Goal: Task Accomplishment & Management: Manage account settings

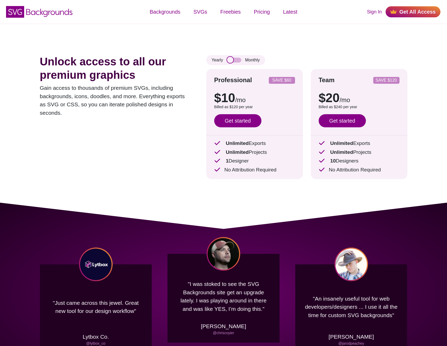
click at [234, 60] on input "checkbox" at bounding box center [234, 60] width 14 height 5
click at [235, 58] on div "Yearly Monthly" at bounding box center [236, 60] width 59 height 10
click at [235, 59] on input "checkbox" at bounding box center [234, 60] width 14 height 5
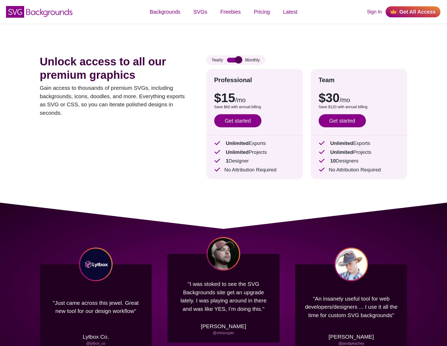
checkbox input "false"
click at [238, 123] on link "Get started" at bounding box center [237, 120] width 47 height 13
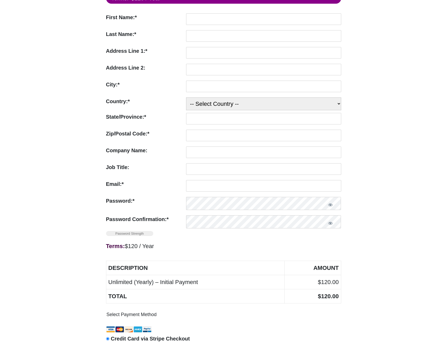
scroll to position [79, 0]
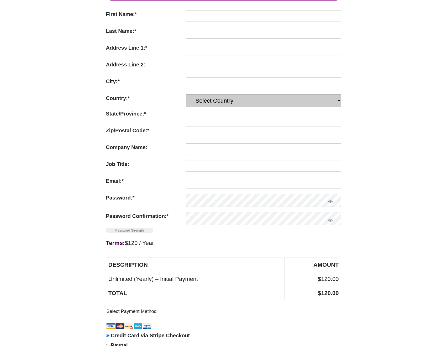
click at [204, 102] on select "-- Select Country -- United States (US) Afghanistan Åland Islands Albania Alger…" at bounding box center [263, 100] width 155 height 13
select select "AU"
click at [186, 94] on select "-- Select Country -- United States (US) Afghanistan Åland Islands Albania Alger…" at bounding box center [263, 100] width 155 height 13
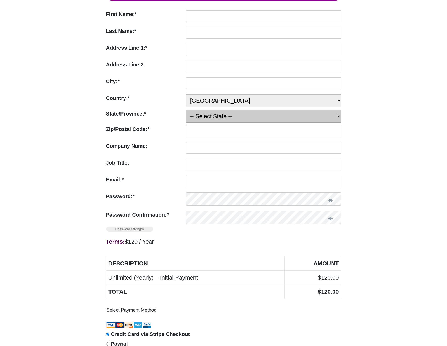
click at [208, 120] on select "-- Select State -- Australian Capital Territory New South Wales Northern Territ…" at bounding box center [263, 116] width 155 height 13
select select "WA"
click at [186, 111] on select "-- Select State -- Australian Capital Territory New South Wales Northern Territ…" at bounding box center [263, 116] width 155 height 13
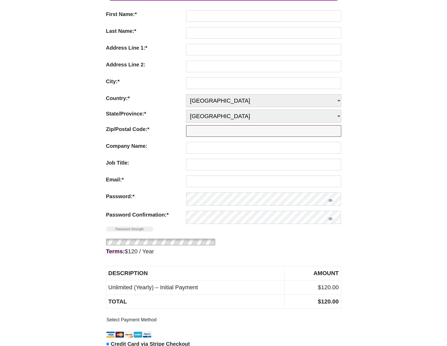
click at [207, 134] on input "Zip/Postal Code:*" at bounding box center [263, 131] width 155 height 12
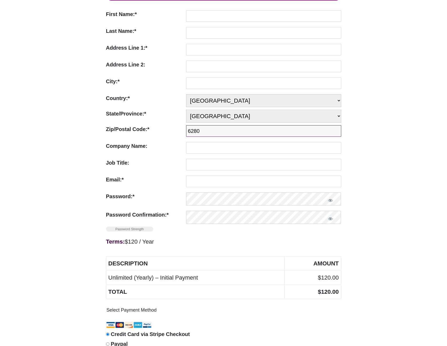
type input "6280"
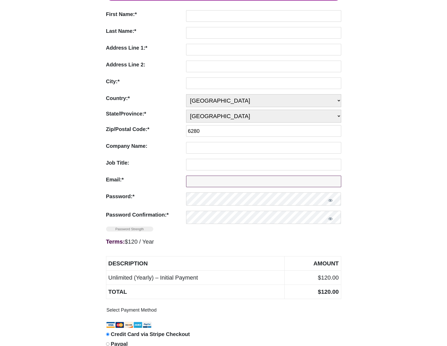
click at [193, 184] on input "Email:*" at bounding box center [263, 182] width 155 height 12
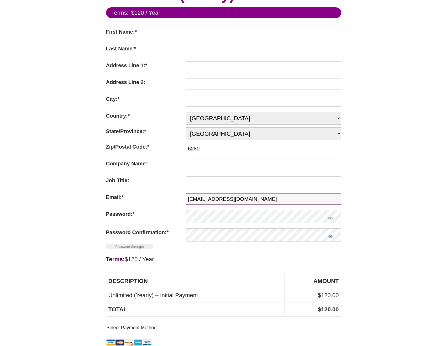
scroll to position [0, 0]
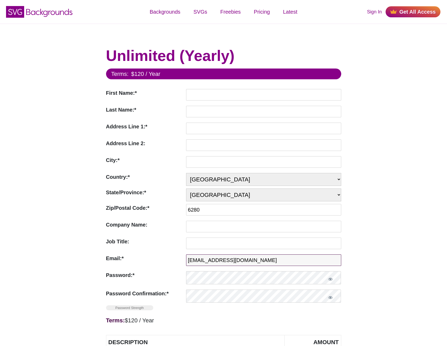
type input "Klaemartin299@gmail.com"
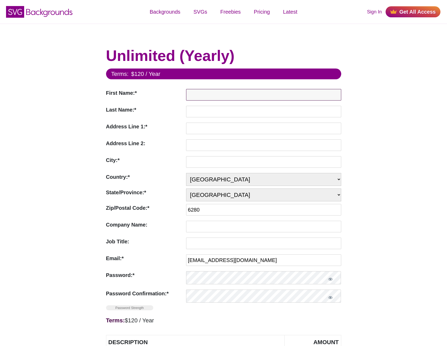
click at [195, 94] on input "First Name:*" at bounding box center [263, 95] width 155 height 12
type input "Klae"
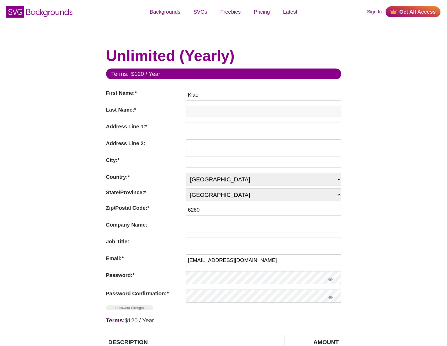
click at [205, 109] on input "Last Name:*" at bounding box center [263, 112] width 155 height 12
type input "Marsden-Martin"
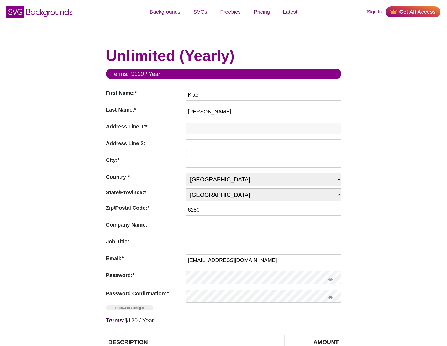
click at [204, 130] on input "Address Line 1:*" at bounding box center [263, 129] width 155 height 12
type input "31 Orlando BLVD"
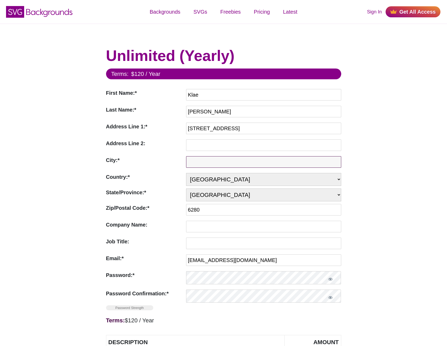
click at [205, 162] on input "City:*" at bounding box center [263, 162] width 155 height 12
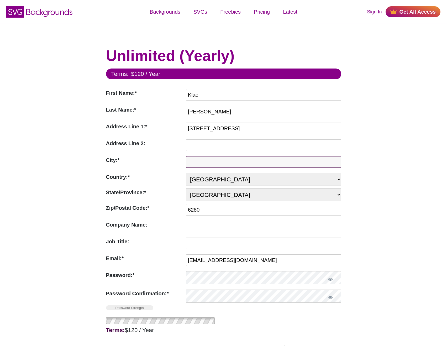
type input "B"
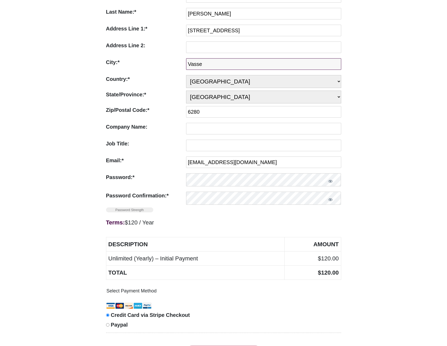
scroll to position [105, 0]
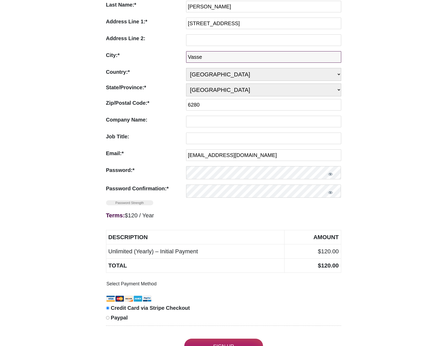
type input "Vasse"
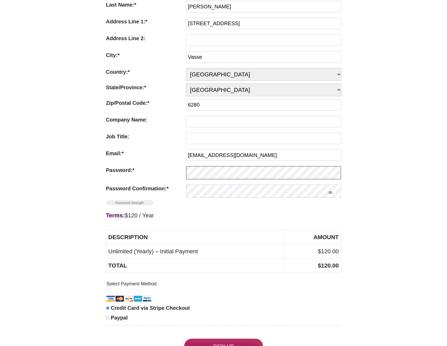
click at [193, 212] on div "Terms: $120 / Year Description Amount Unlimited (Yearly) – Initial Payment $120…" at bounding box center [223, 240] width 235 height 65
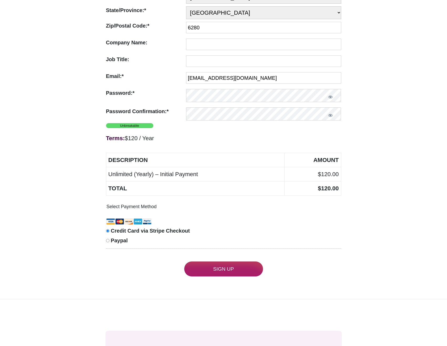
scroll to position [184, 0]
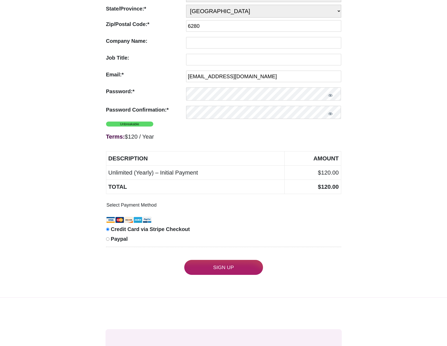
click at [125, 242] on span "Paypal" at bounding box center [119, 239] width 17 height 6
click at [110, 241] on input "Paypal" at bounding box center [107, 239] width 3 height 3
radio input "true"
click at [216, 267] on input "Sign Up" at bounding box center [223, 267] width 79 height 15
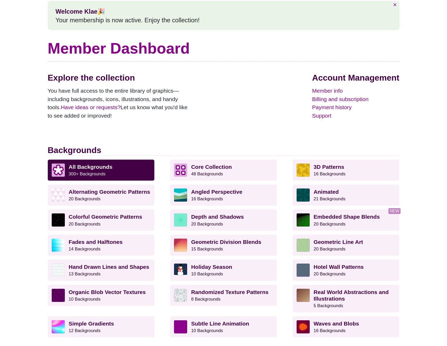
scroll to position [79, 0]
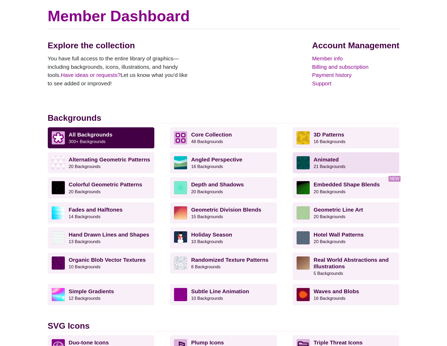
click at [345, 161] on p "Animated 21 Backgrounds" at bounding box center [355, 162] width 82 height 13
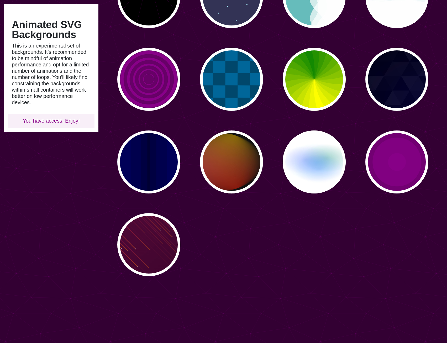
scroll to position [263, 0]
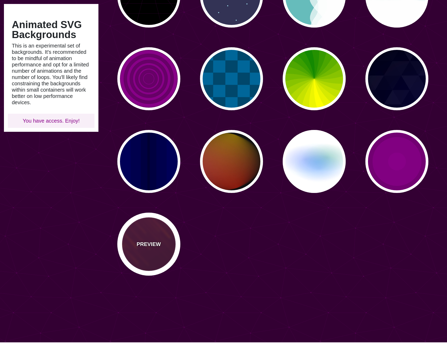
click at [145, 236] on div "PREVIEW" at bounding box center [148, 244] width 63 height 63
type input "#220022"
type input "#FF7700"
type input "10"
type input "999"
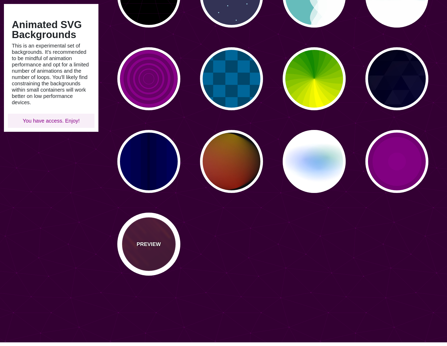
type input "3"
type input "1.5"
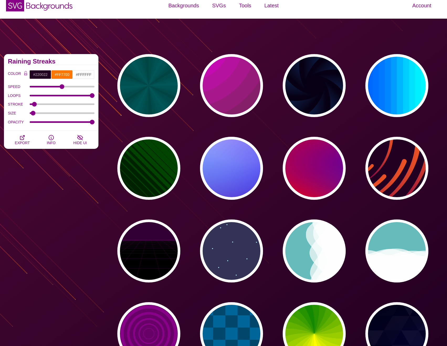
scroll to position [0, 0]
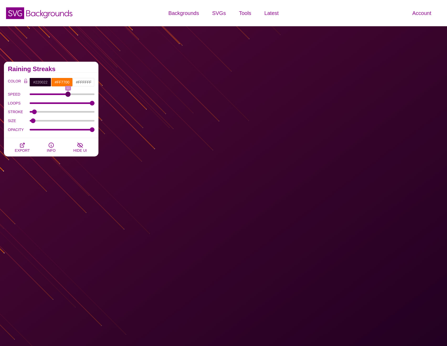
click at [66, 94] on input "SPEED" at bounding box center [62, 94] width 65 height 2
drag, startPoint x: 70, startPoint y: 93, endPoint x: 98, endPoint y: 95, distance: 28.4
click at [95, 95] on input "SPEED" at bounding box center [62, 94] width 65 height 2
drag, startPoint x: 93, startPoint y: 95, endPoint x: 60, endPoint y: 99, distance: 33.0
type input "10"
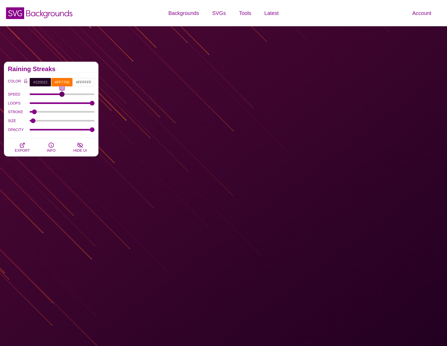
click at [60, 95] on input "SPEED" at bounding box center [62, 94] width 65 height 2
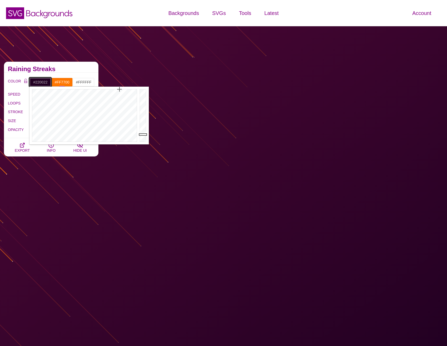
click at [43, 80] on input "#220022" at bounding box center [40, 82] width 22 height 9
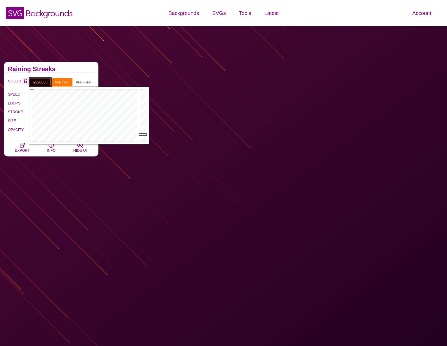
drag, startPoint x: 125, startPoint y: 90, endPoint x: 28, endPoint y: 84, distance: 97.1
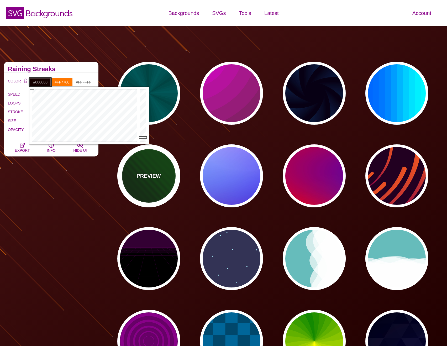
drag, startPoint x: 144, startPoint y: 135, endPoint x: 144, endPoint y: 158, distance: 22.9
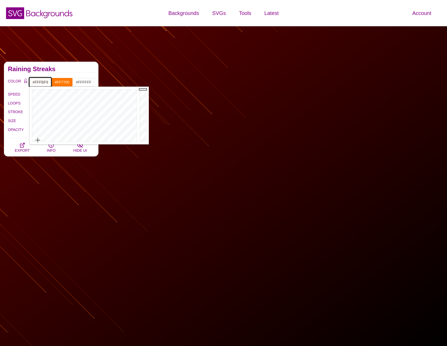
drag, startPoint x: 33, startPoint y: 90, endPoint x: 38, endPoint y: 140, distance: 51.0
click at [38, 140] on div at bounding box center [83, 116] width 109 height 58
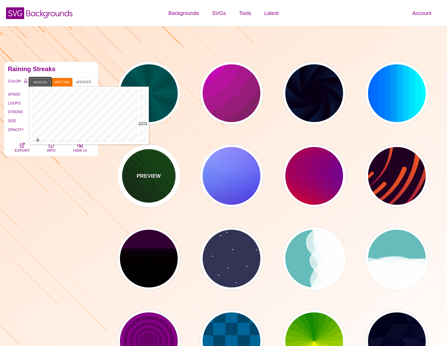
type input "#000000"
drag, startPoint x: 141, startPoint y: 94, endPoint x: 141, endPoint y: 149, distance: 55.4
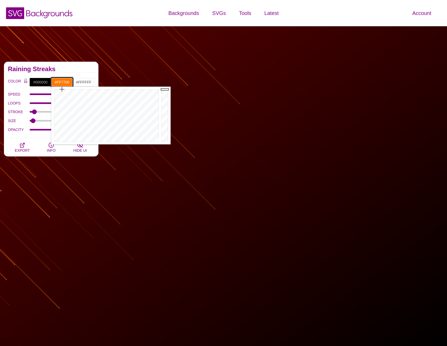
click at [65, 80] on input "#FF7700" at bounding box center [62, 82] width 22 height 9
drag, startPoint x: 63, startPoint y: 90, endPoint x: 144, endPoint y: 92, distance: 81.2
click at [144, 92] on div at bounding box center [105, 116] width 109 height 58
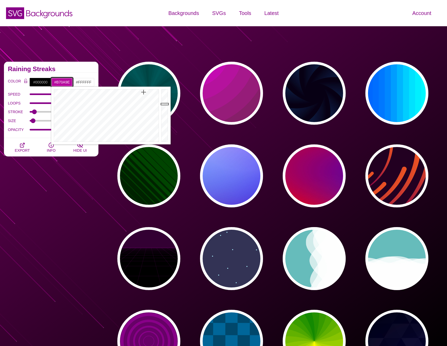
drag, startPoint x: 165, startPoint y: 89, endPoint x: 165, endPoint y: 104, distance: 15.5
click at [165, 104] on div at bounding box center [165, 116] width 11 height 58
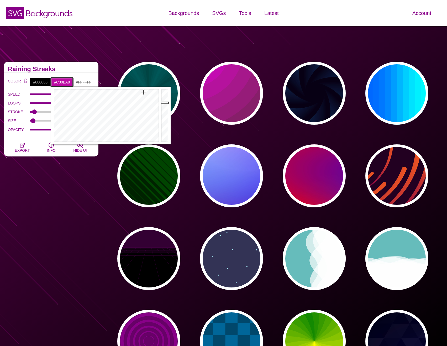
type input "#C40BAA"
click at [164, 101] on div at bounding box center [165, 116] width 11 height 58
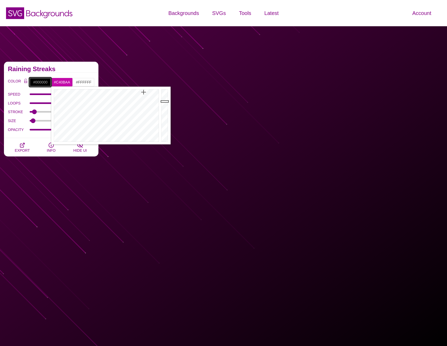
click at [43, 84] on input "#000000" at bounding box center [40, 82] width 22 height 9
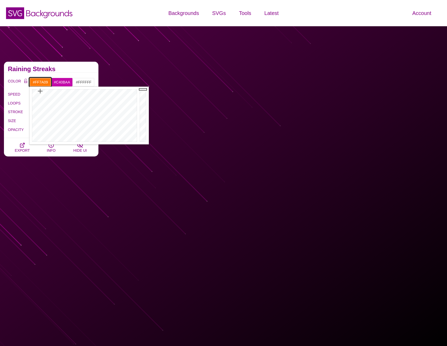
drag, startPoint x: 62, startPoint y: 107, endPoint x: 40, endPoint y: 91, distance: 26.9
click at [40, 91] on div at bounding box center [83, 116] width 109 height 58
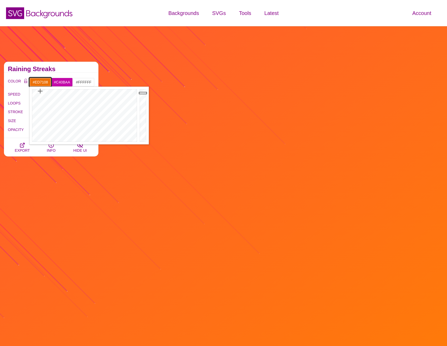
drag, startPoint x: 144, startPoint y: 90, endPoint x: 143, endPoint y: 93, distance: 2.7
click at [143, 93] on div at bounding box center [143, 116] width 11 height 58
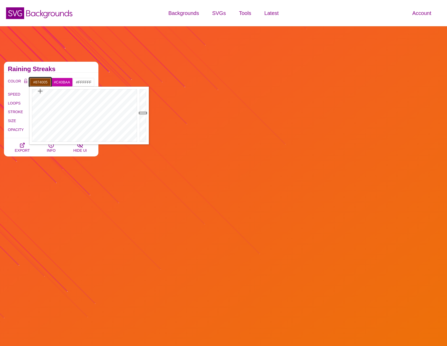
drag, startPoint x: 143, startPoint y: 93, endPoint x: 142, endPoint y: 114, distance: 21.3
click at [142, 114] on div at bounding box center [143, 116] width 11 height 58
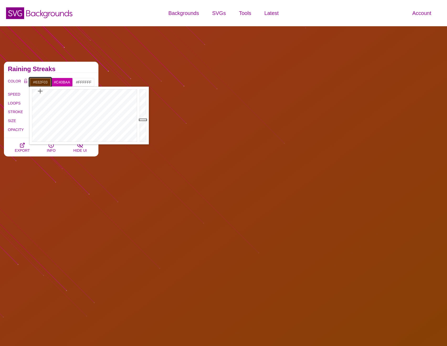
drag, startPoint x: 142, startPoint y: 114, endPoint x: 142, endPoint y: 121, distance: 7.4
click at [142, 121] on div at bounding box center [143, 116] width 11 height 58
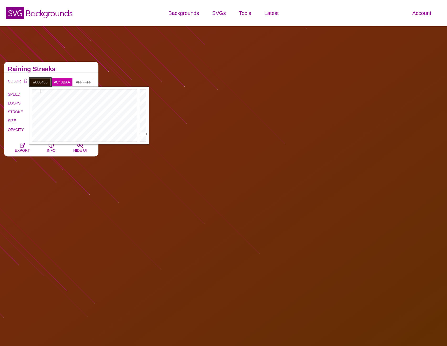
type input "#000000"
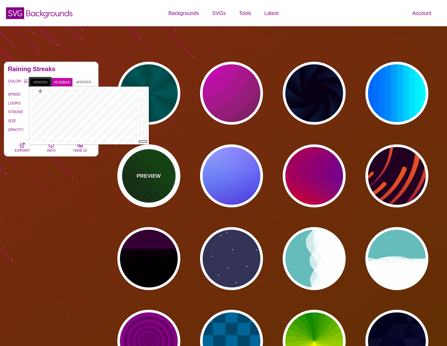
drag, startPoint x: 142, startPoint y: 121, endPoint x: 134, endPoint y: 166, distance: 44.9
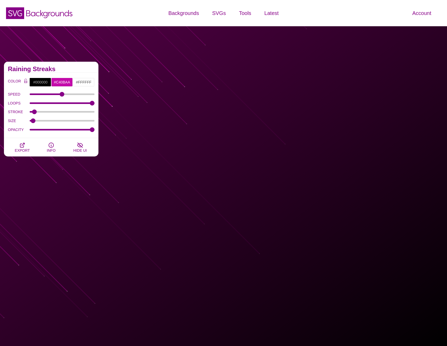
click at [86, 69] on h2 "Raining Streaks" at bounding box center [51, 69] width 87 height 4
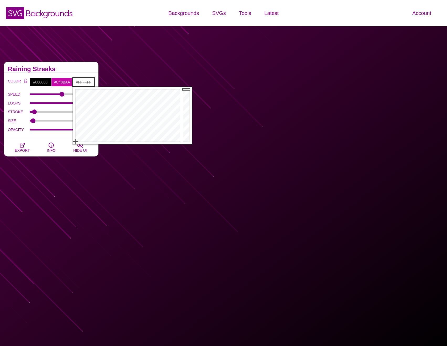
click at [86, 82] on input "#FFFFFF" at bounding box center [84, 82] width 22 height 9
drag, startPoint x: 86, startPoint y: 98, endPoint x: 85, endPoint y: 89, distance: 9.3
click at [84, 89] on div at bounding box center [127, 116] width 109 height 58
drag, startPoint x: 187, startPoint y: 92, endPoint x: 187, endPoint y: 96, distance: 3.4
click at [187, 96] on div at bounding box center [187, 116] width 11 height 58
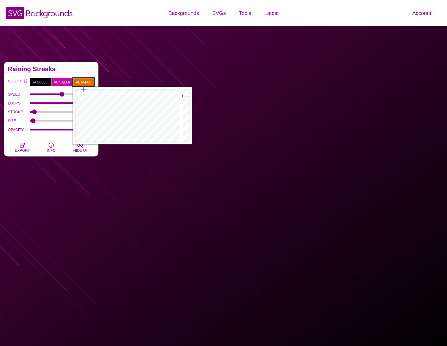
type input "#EC7000"
click at [187, 93] on div at bounding box center [187, 116] width 11 height 58
click at [76, 72] on div "Raining Streaks" at bounding box center [51, 67] width 95 height 11
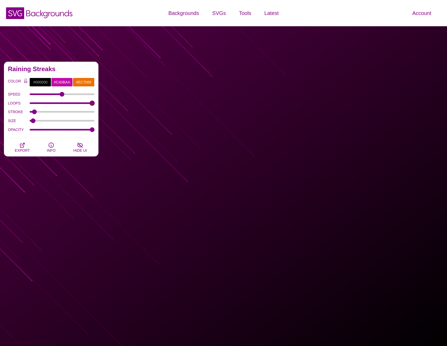
drag, startPoint x: 92, startPoint y: 102, endPoint x: 86, endPoint y: 106, distance: 7.7
click at [95, 103] on input "LOOPS" at bounding box center [62, 103] width 65 height 2
drag, startPoint x: 34, startPoint y: 111, endPoint x: 35, endPoint y: 117, distance: 6.4
type input "3.9"
click at [35, 113] on input "STROKE" at bounding box center [62, 112] width 65 height 2
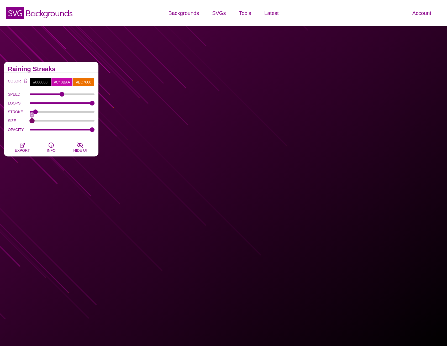
drag, startPoint x: 33, startPoint y: 119, endPoint x: 22, endPoint y: 122, distance: 11.5
click at [30, 122] on input "SIZE" at bounding box center [62, 121] width 65 height 2
drag, startPoint x: 32, startPoint y: 121, endPoint x: 35, endPoint y: 122, distance: 3.1
type input "2.5"
click at [35, 122] on input "SIZE" at bounding box center [62, 121] width 65 height 2
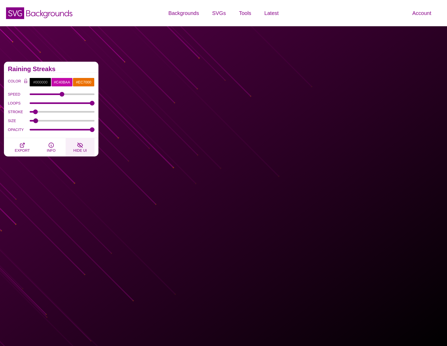
click at [85, 148] on button "HIDE UI" at bounding box center [80, 147] width 29 height 18
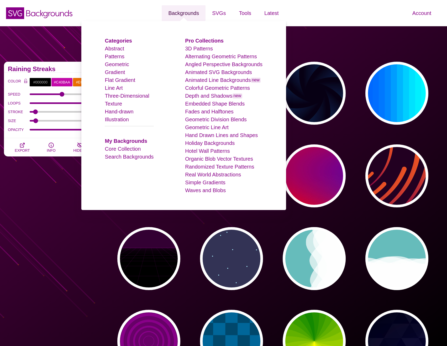
click at [194, 14] on link "Backgrounds" at bounding box center [184, 13] width 44 height 16
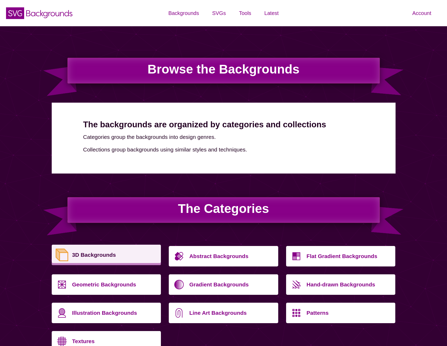
click at [86, 256] on p "3D Backgrounds" at bounding box center [114, 255] width 85 height 13
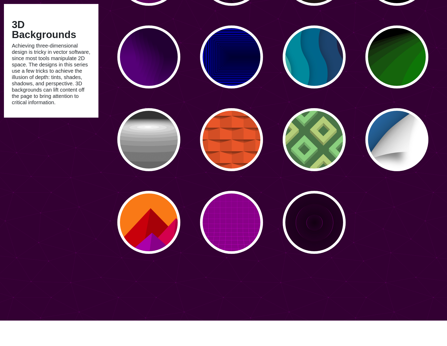
scroll to position [709, 0]
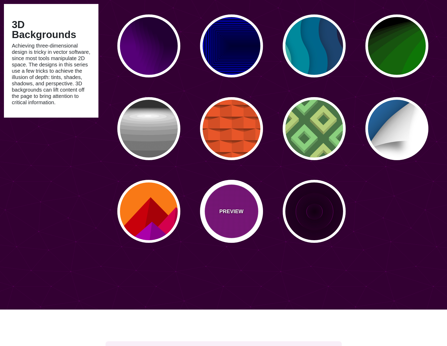
click at [234, 214] on p "PREVIEW" at bounding box center [231, 212] width 24 height 8
type input "#880088"
type input "0"
type input "5"
type input "999"
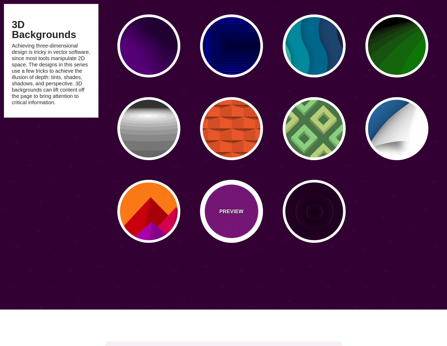
type input "0"
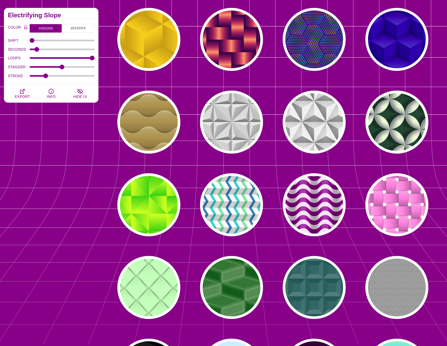
scroll to position [0, 0]
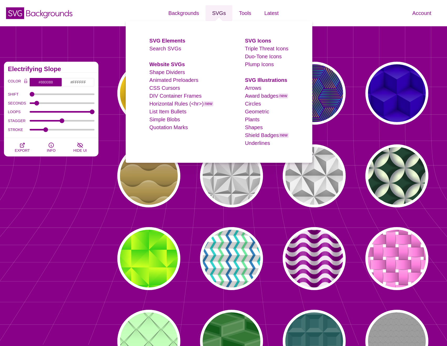
click at [223, 11] on link "SVGs" at bounding box center [219, 13] width 27 height 16
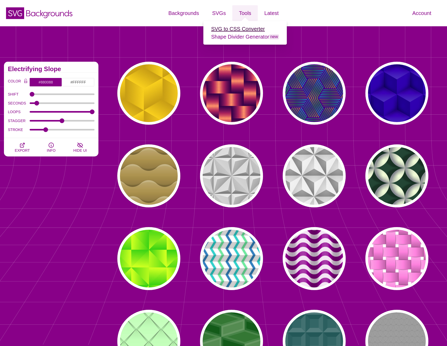
click at [246, 27] on link "SVG to CSS Converter" at bounding box center [238, 29] width 54 height 6
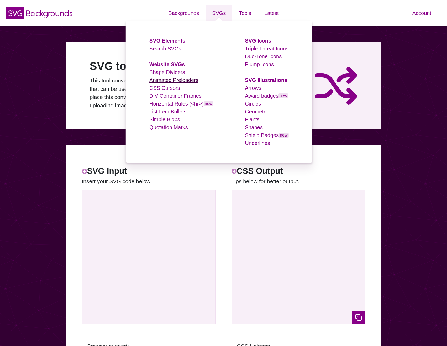
click at [179, 82] on link "Animated Preloaders" at bounding box center [173, 80] width 49 height 6
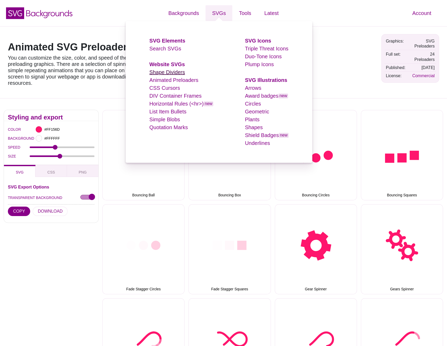
click at [162, 73] on link "Shape Dividers" at bounding box center [167, 72] width 36 height 6
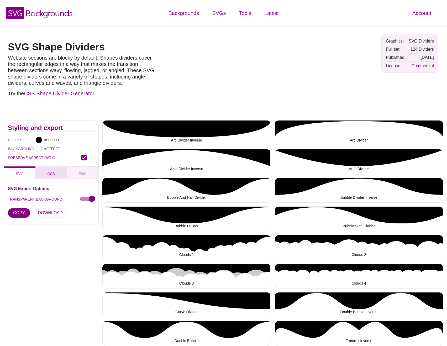
click at [57, 175] on button "CSS" at bounding box center [51, 173] width 32 height 12
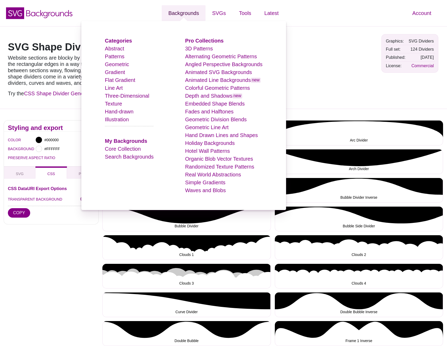
click at [186, 14] on link "Backgrounds" at bounding box center [184, 13] width 44 height 16
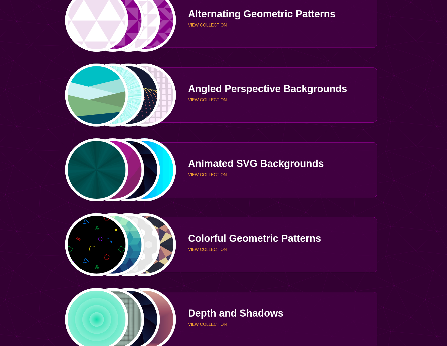
scroll to position [552, 0]
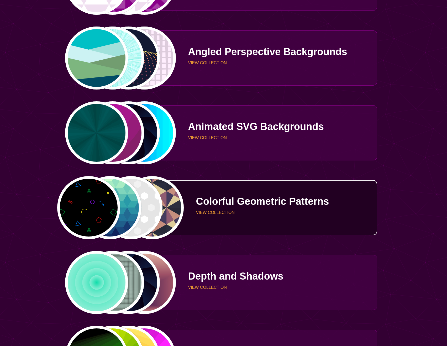
click at [99, 204] on div "PREVIEW PREVIEW PREVIEW PREVIEW" at bounding box center [121, 207] width 112 height 63
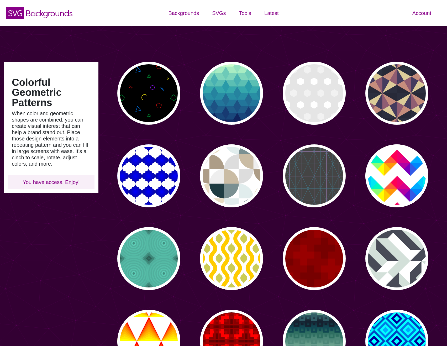
type input "#450057"
type input "#FFFFFF"
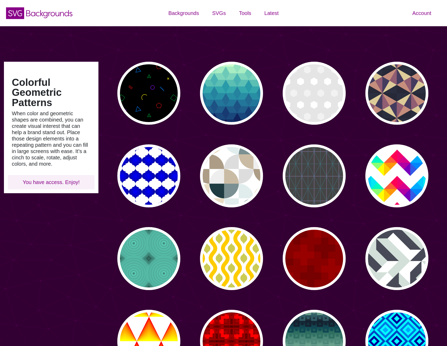
type input "#FFFFFF"
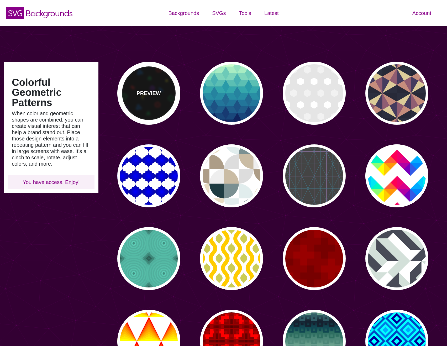
click at [143, 87] on div "PREVIEW" at bounding box center [148, 93] width 63 height 63
type input "#000000"
type input "#008833"
type input "#CC1111"
type input "#FFEE11"
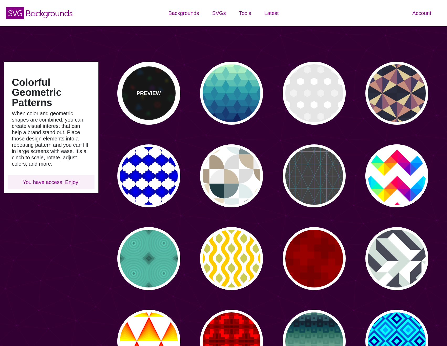
type input "#8811EE"
type input "#0077EE"
type input "0"
type input "0.6"
type input "10"
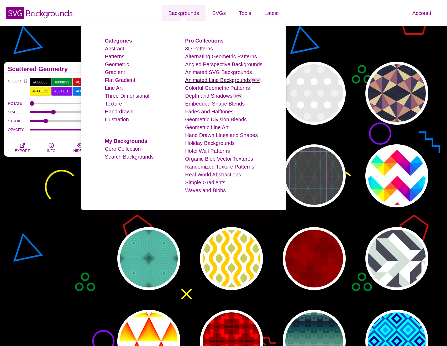
click at [219, 81] on link "Animated Line Backgrounds new" at bounding box center [223, 80] width 76 height 6
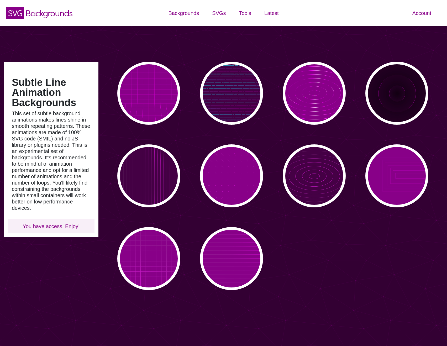
type input "#450057"
type input "#FFFFFF"
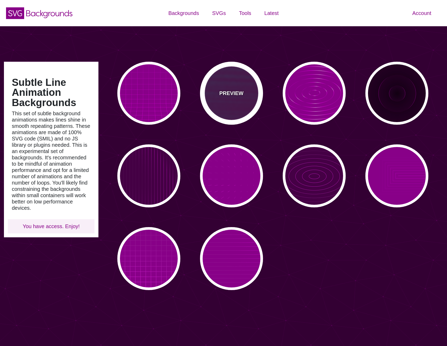
click at [227, 87] on div "PREVIEW" at bounding box center [231, 93] width 63 height 63
type input "#440044"
type input "#00FFFF"
type input "#FF0000"
type input "#880088"
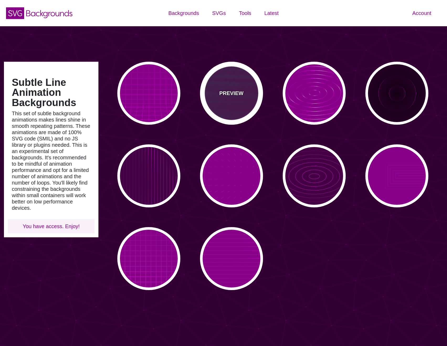
type input "15"
type input "999"
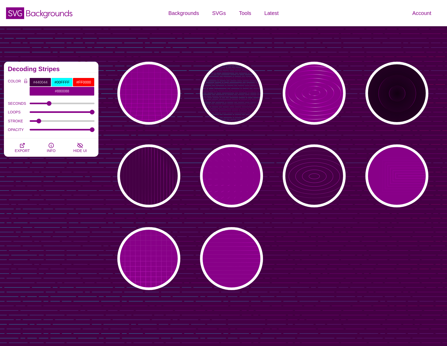
click at [280, 46] on div "Subtle Line Animation Backgrounds This set of subtle background animations make…" at bounding box center [223, 191] width 447 height 331
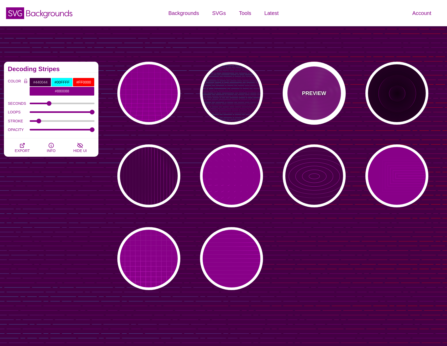
click at [314, 96] on p "PREVIEW" at bounding box center [314, 93] width 24 height 8
type input "#880088"
type input "#FF00FF"
type input "#FFFFFF"
type input "10000"
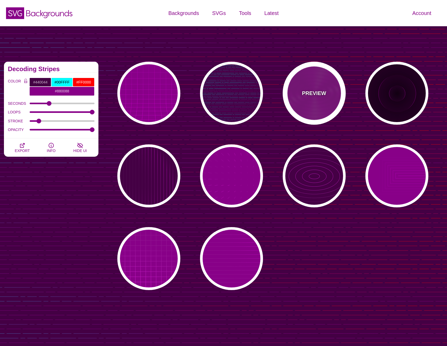
type input "99"
type input "50"
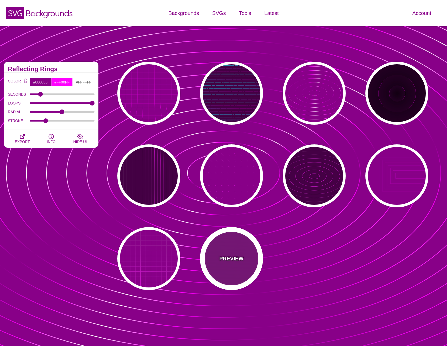
click at [228, 259] on p "PREVIEW" at bounding box center [231, 259] width 24 height 8
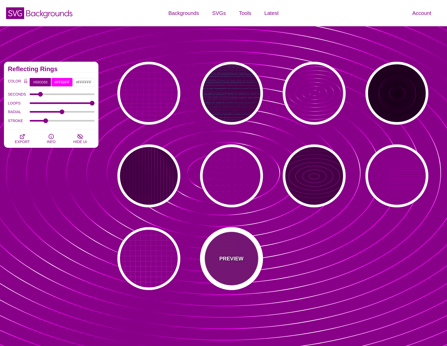
type input "20"
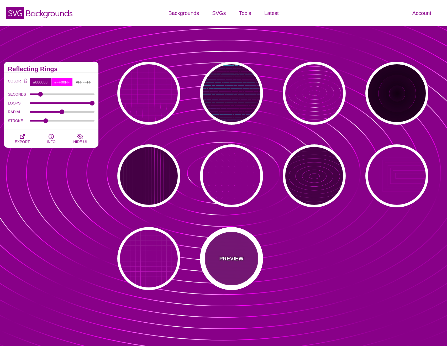
type input "999"
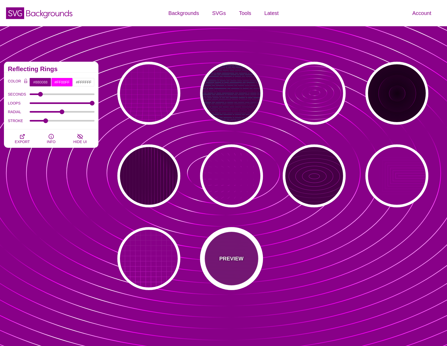
type input "1"
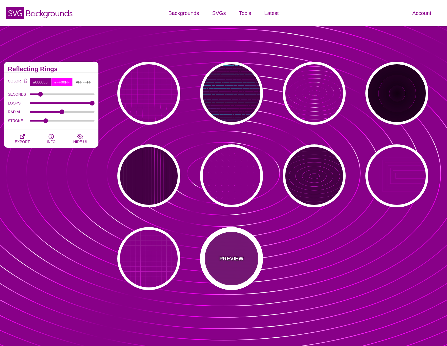
type input "0.1"
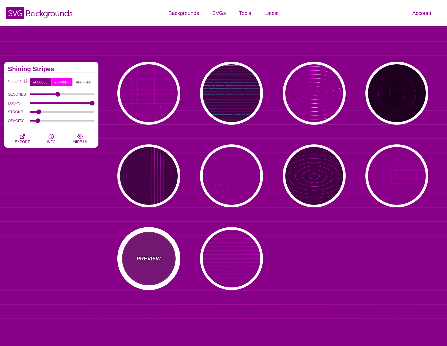
click at [143, 256] on p "PREVIEW" at bounding box center [149, 259] width 24 height 8
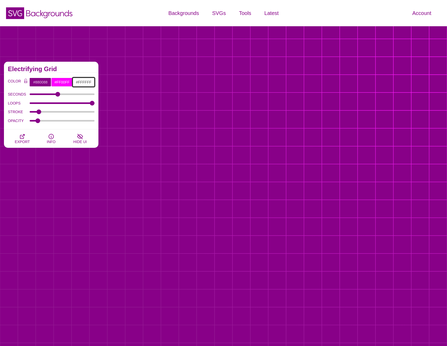
click at [82, 83] on input "#FFFFFF" at bounding box center [84, 82] width 22 height 9
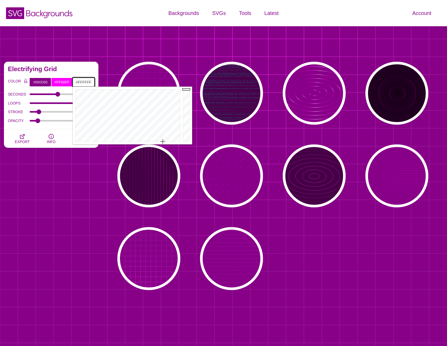
drag, startPoint x: 102, startPoint y: 101, endPoint x: 187, endPoint y: 145, distance: 95.7
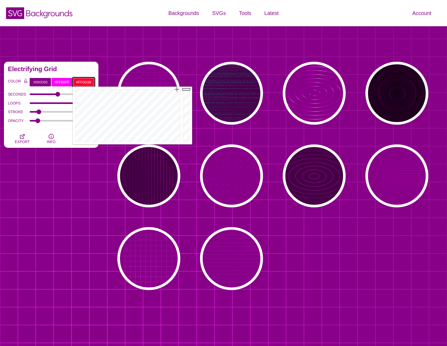
drag, startPoint x: 177, startPoint y: 140, endPoint x: 176, endPoint y: 87, distance: 52.8
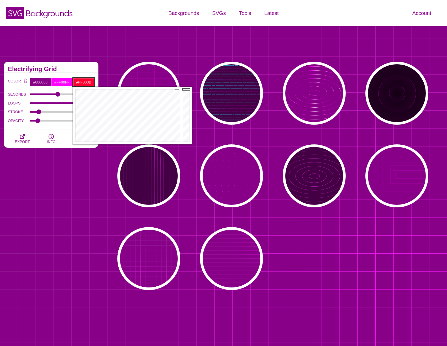
click at [176, 87] on div at bounding box center [127, 116] width 109 height 58
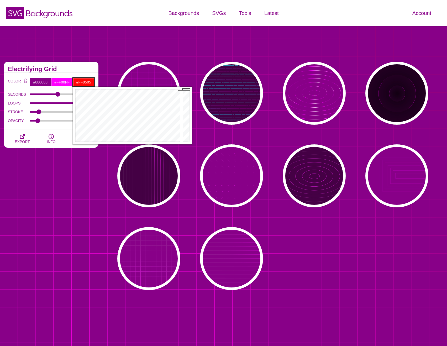
drag, startPoint x: 175, startPoint y: 90, endPoint x: 181, endPoint y: 90, distance: 6.0
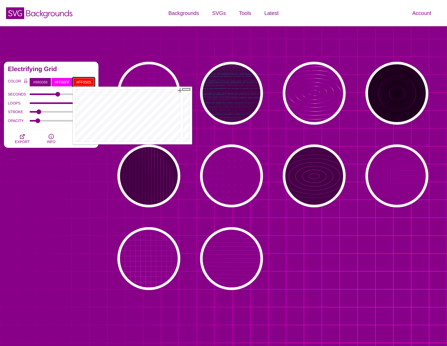
click at [181, 90] on div at bounding box center [127, 116] width 109 height 58
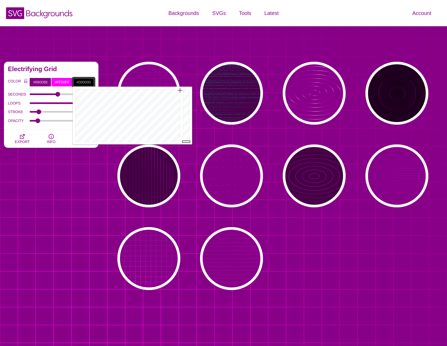
drag, startPoint x: 188, startPoint y: 90, endPoint x: 191, endPoint y: 162, distance: 72.6
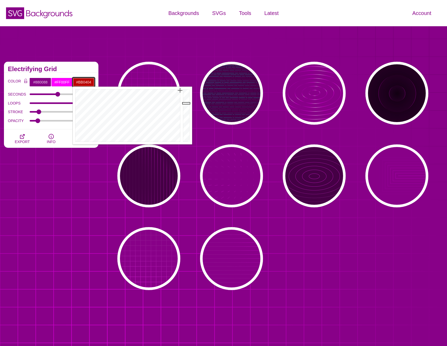
drag, startPoint x: 187, startPoint y: 140, endPoint x: 191, endPoint y: 103, distance: 36.7
click at [191, 103] on div at bounding box center [187, 116] width 11 height 58
type input "#BB9807"
drag, startPoint x: 177, startPoint y: 90, endPoint x: 90, endPoint y: 91, distance: 87.2
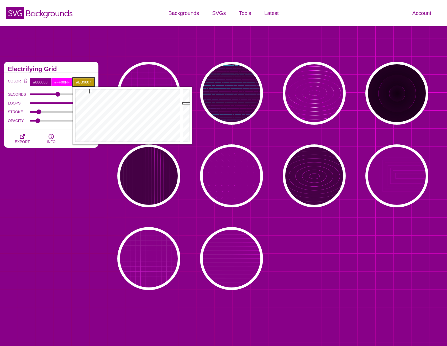
click at [90, 91] on div at bounding box center [127, 116] width 109 height 58
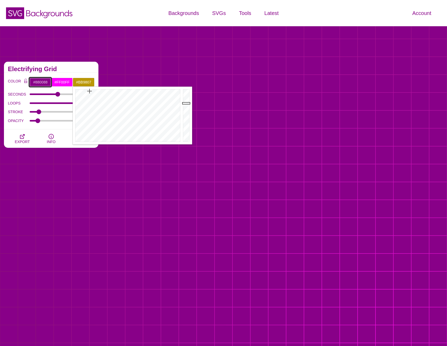
click at [37, 81] on input "#880088" at bounding box center [40, 82] width 22 height 9
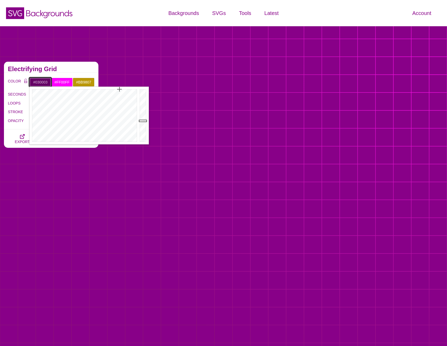
type input "#000000"
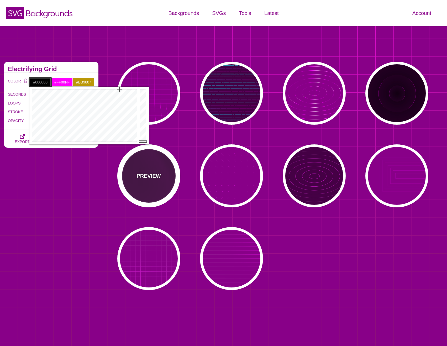
drag, startPoint x: 144, startPoint y: 113, endPoint x: 144, endPoint y: 147, distance: 34.4
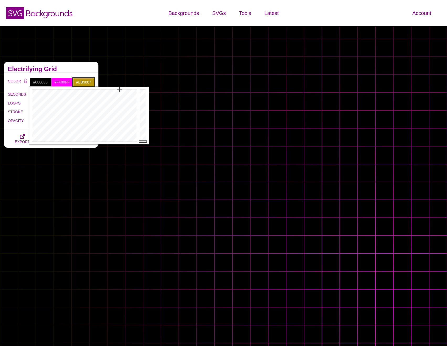
click at [83, 81] on input "#BB9807" at bounding box center [84, 82] width 22 height 9
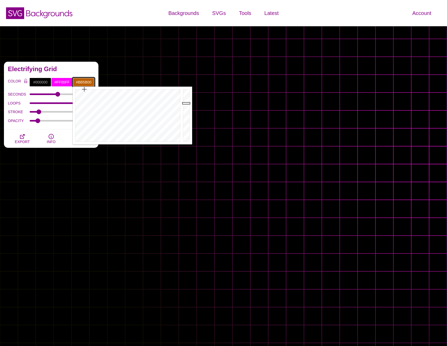
drag, startPoint x: 89, startPoint y: 91, endPoint x: 88, endPoint y: 89, distance: 3.2
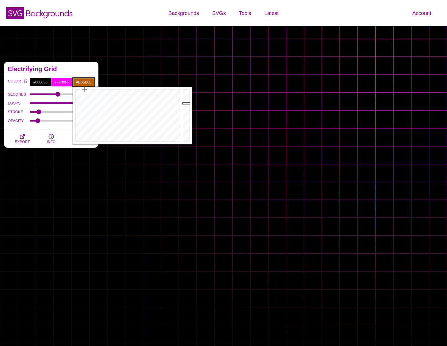
click at [85, 89] on div at bounding box center [127, 116] width 109 height 58
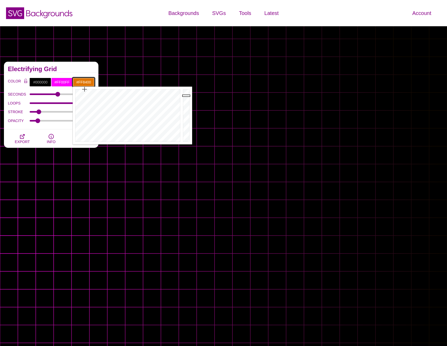
drag, startPoint x: 189, startPoint y: 101, endPoint x: 194, endPoint y: 84, distance: 17.2
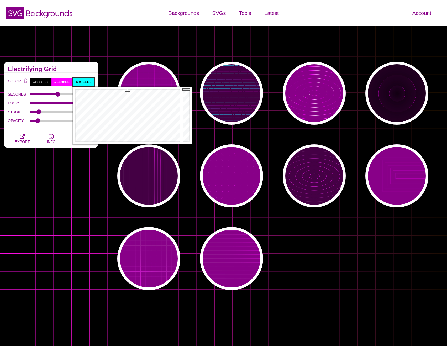
drag, startPoint x: 109, startPoint y: 95, endPoint x: 128, endPoint y: 92, distance: 19.1
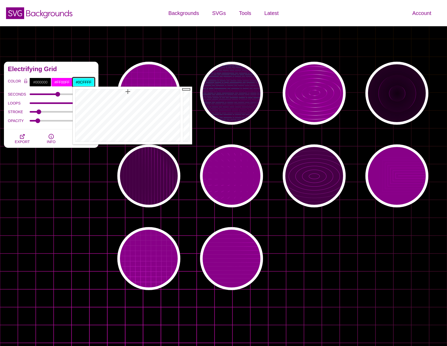
click at [128, 92] on div at bounding box center [127, 116] width 109 height 58
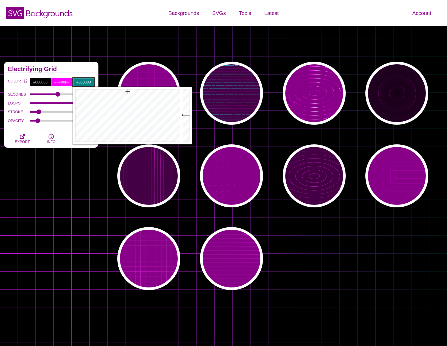
drag, startPoint x: 188, startPoint y: 89, endPoint x: 189, endPoint y: 115, distance: 25.8
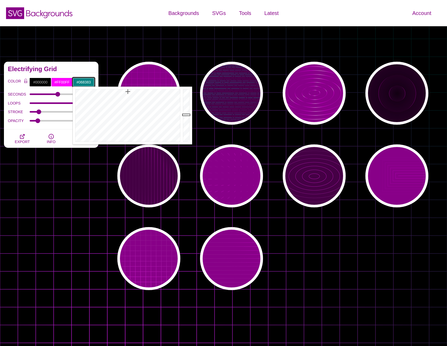
click at [189, 115] on div at bounding box center [187, 116] width 11 height 58
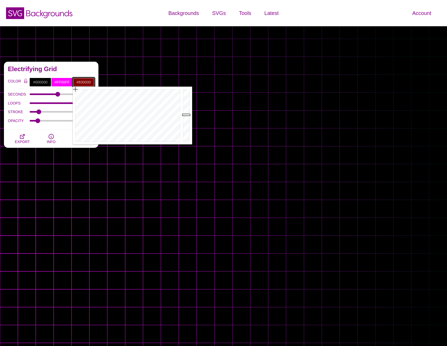
drag, startPoint x: 127, startPoint y: 92, endPoint x: 64, endPoint y: 87, distance: 62.5
drag, startPoint x: 83, startPoint y: 93, endPoint x: 85, endPoint y: 89, distance: 4.3
click at [85, 89] on div at bounding box center [127, 116] width 109 height 58
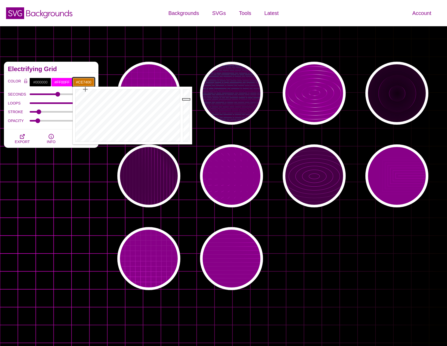
drag, startPoint x: 186, startPoint y: 115, endPoint x: 188, endPoint y: 99, distance: 15.3
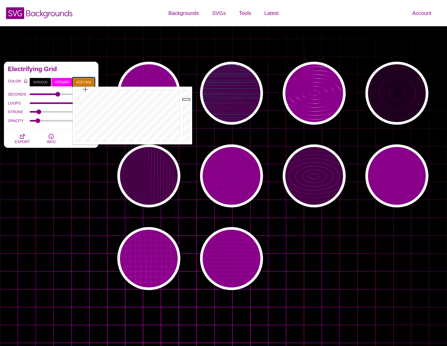
click at [188, 99] on div at bounding box center [187, 116] width 11 height 58
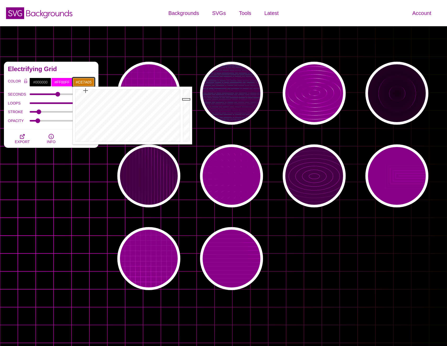
type input "#CE7904"
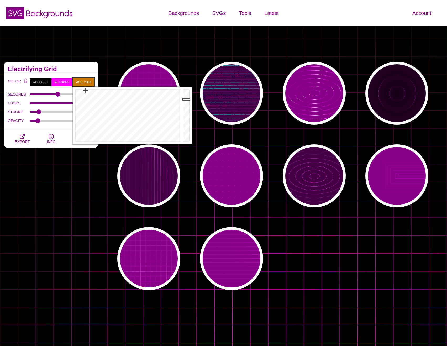
click at [86, 90] on div at bounding box center [127, 116] width 109 height 58
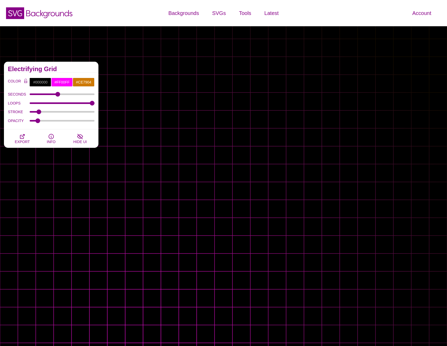
click at [56, 71] on div "Electrifying Grid" at bounding box center [51, 67] width 95 height 11
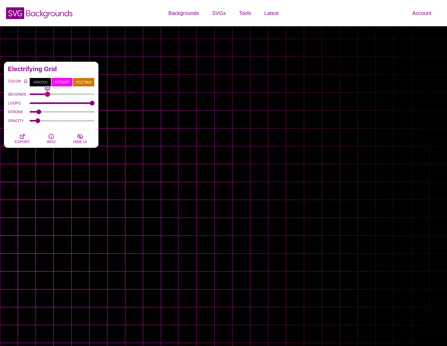
drag, startPoint x: 56, startPoint y: 93, endPoint x: 47, endPoint y: 94, distance: 9.2
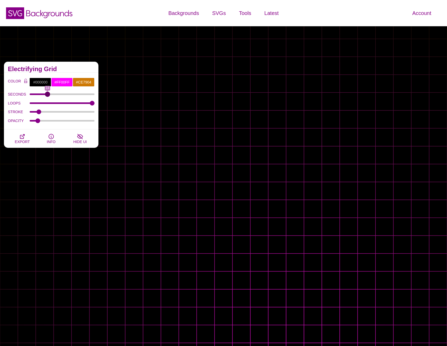
type input "14"
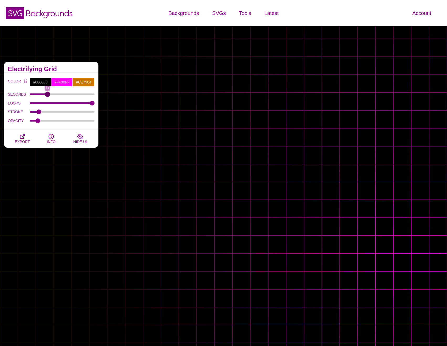
click at [47, 94] on input "SECONDS" at bounding box center [62, 94] width 65 height 2
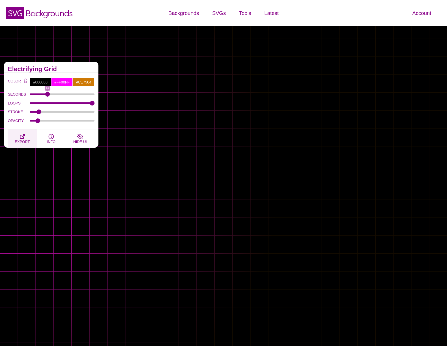
click at [26, 140] on span "EXPORT" at bounding box center [22, 142] width 15 height 4
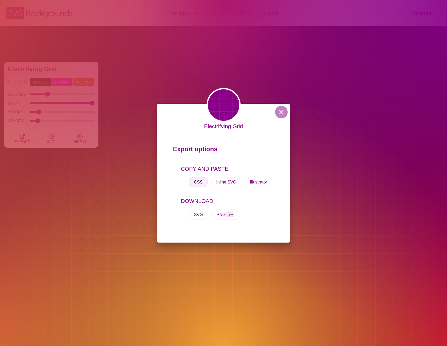
click at [200, 183] on button "CSS" at bounding box center [198, 182] width 19 height 11
click at [201, 215] on button "SVG" at bounding box center [198, 215] width 19 height 11
click at [135, 101] on div "Electrifying Grid Export options COPY AND PASTE CSS Inline SVG Illustrator DOWN…" at bounding box center [223, 173] width 447 height 346
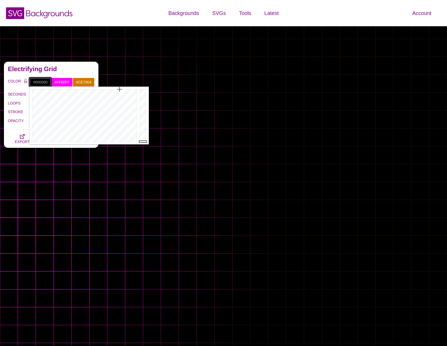
click at [42, 81] on input "#000000" at bounding box center [40, 82] width 22 height 9
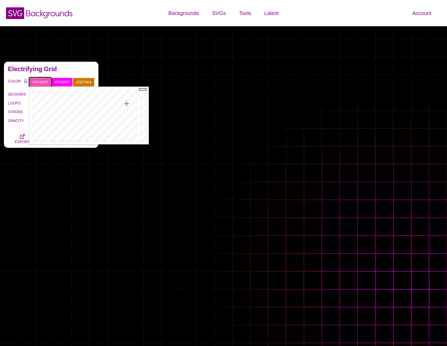
drag, startPoint x: 120, startPoint y: 90, endPoint x: 127, endPoint y: 105, distance: 16.6
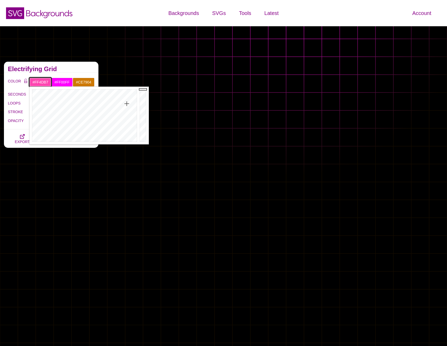
click at [127, 105] on div at bounding box center [83, 116] width 109 height 58
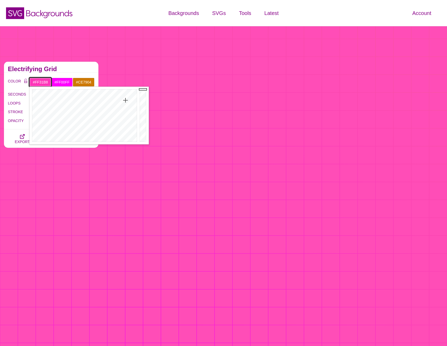
drag, startPoint x: 127, startPoint y: 105, endPoint x: 126, endPoint y: 99, distance: 5.9
click at [126, 99] on div at bounding box center [83, 116] width 109 height 58
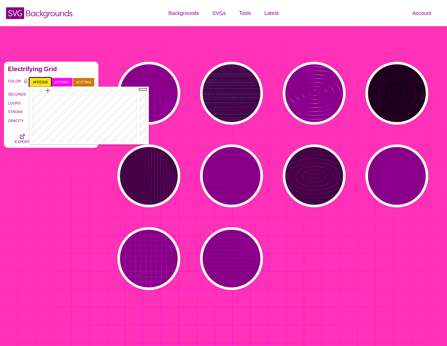
drag, startPoint x: 126, startPoint y: 100, endPoint x: 48, endPoint y: 90, distance: 78.9
click at [48, 90] on div at bounding box center [83, 116] width 109 height 58
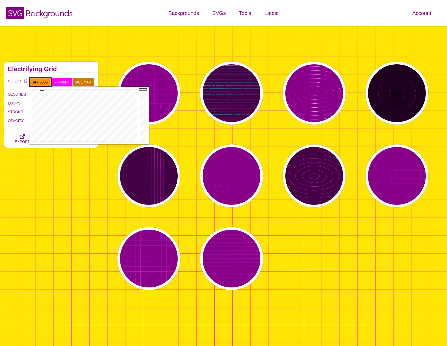
drag, startPoint x: 48, startPoint y: 91, endPoint x: 42, endPoint y: 91, distance: 6.1
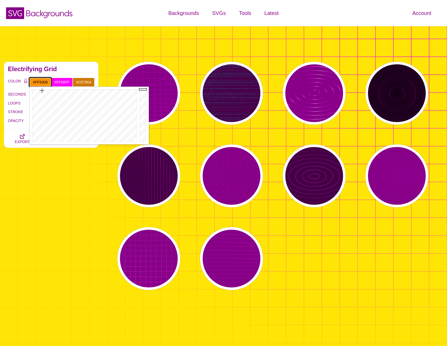
click at [42, 91] on div at bounding box center [83, 116] width 109 height 58
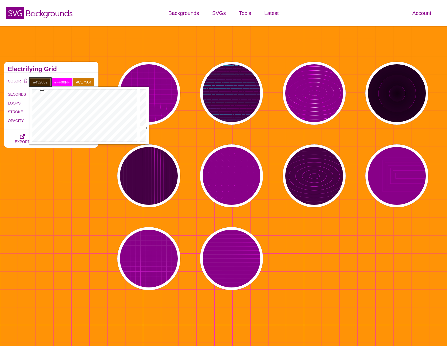
drag, startPoint x: 141, startPoint y: 89, endPoint x: 139, endPoint y: 128, distance: 38.7
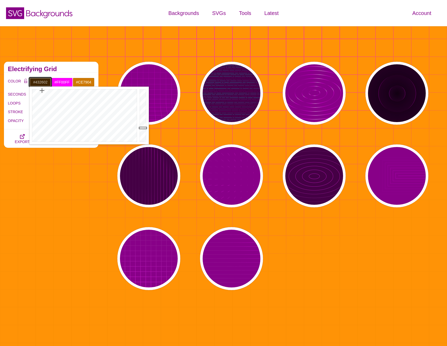
click at [139, 128] on div at bounding box center [143, 116] width 11 height 58
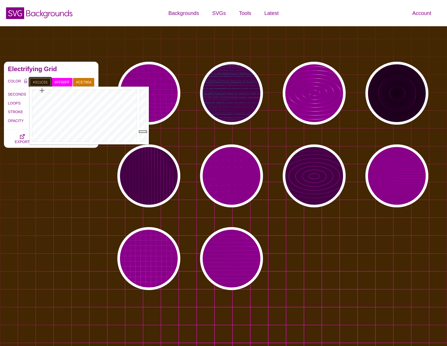
drag, startPoint x: 139, startPoint y: 128, endPoint x: 140, endPoint y: 132, distance: 3.7
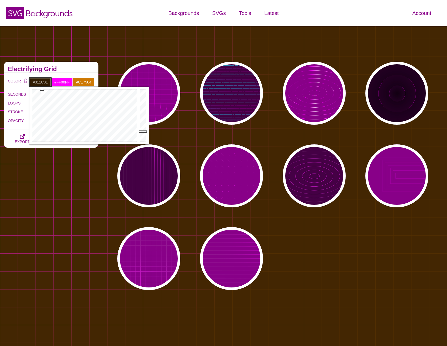
click at [140, 132] on div at bounding box center [143, 116] width 11 height 58
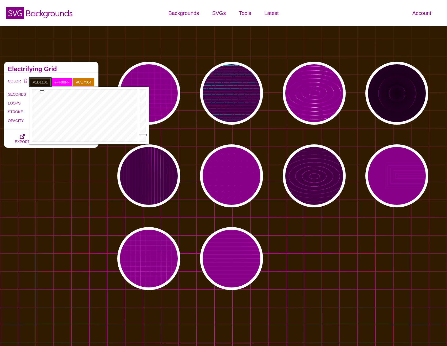
drag, startPoint x: 140, startPoint y: 132, endPoint x: 139, endPoint y: 136, distance: 4.0
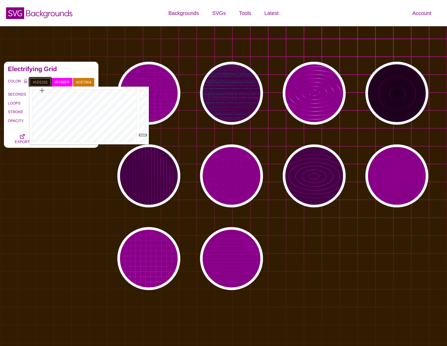
click at [139, 136] on div at bounding box center [143, 116] width 11 height 58
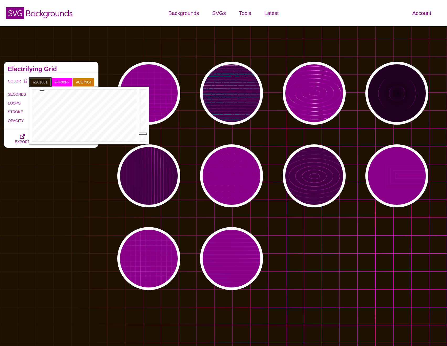
click at [139, 134] on div at bounding box center [143, 116] width 11 height 58
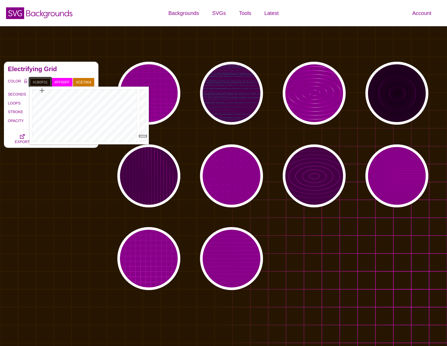
click at [143, 136] on div at bounding box center [143, 116] width 11 height 58
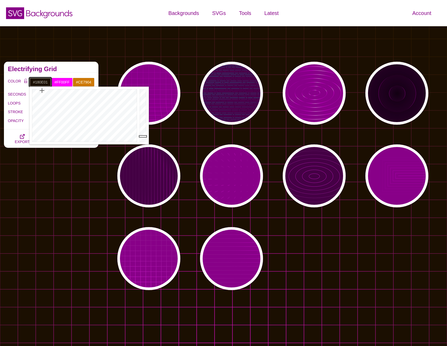
click at [144, 137] on div at bounding box center [143, 116] width 11 height 58
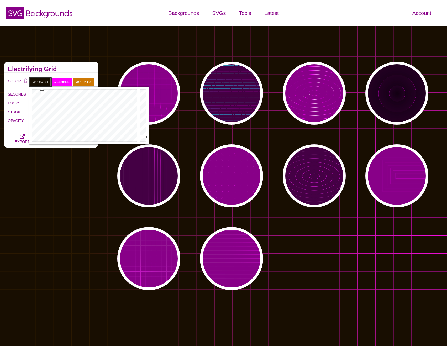
click at [144, 138] on div at bounding box center [143, 116] width 11 height 58
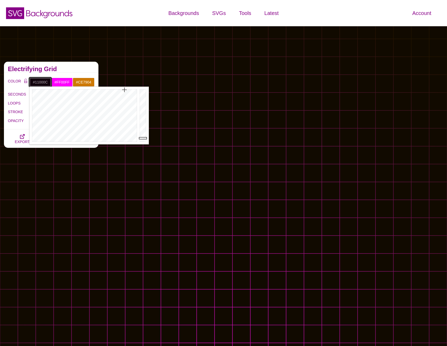
drag, startPoint x: 43, startPoint y: 91, endPoint x: 125, endPoint y: 90, distance: 81.2
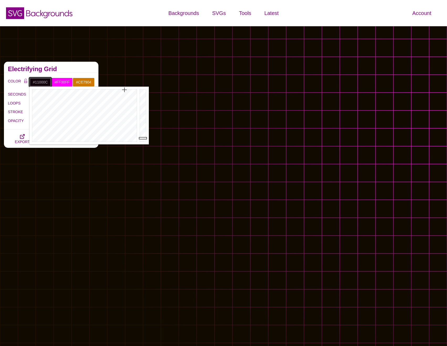
click at [125, 90] on div at bounding box center [83, 116] width 109 height 58
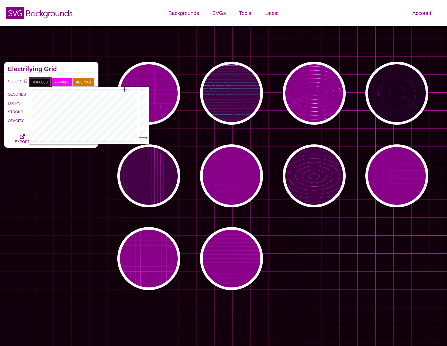
click at [143, 138] on div at bounding box center [143, 116] width 11 height 58
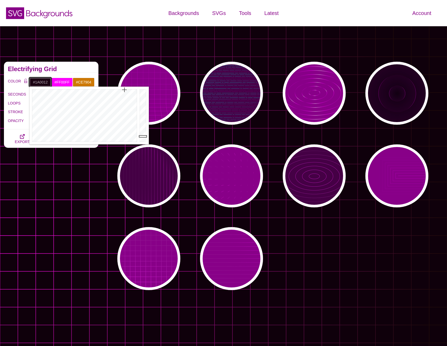
click at [143, 136] on div at bounding box center [143, 116] width 11 height 58
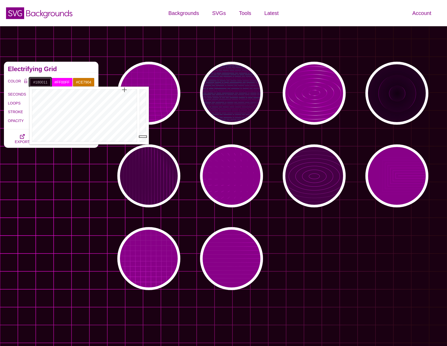
type input "#170011"
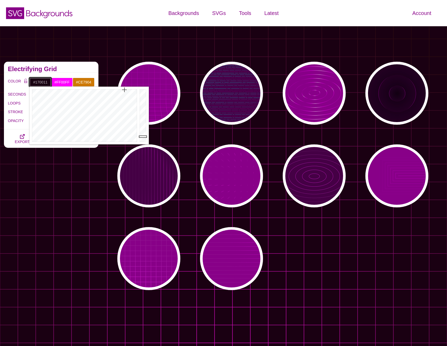
click at [143, 137] on div at bounding box center [143, 116] width 11 height 58
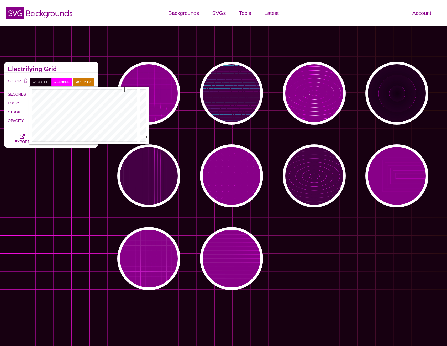
click at [84, 166] on div "Subtle Line Animation Backgrounds This set of subtle background animations make…" at bounding box center [51, 176] width 102 height 236
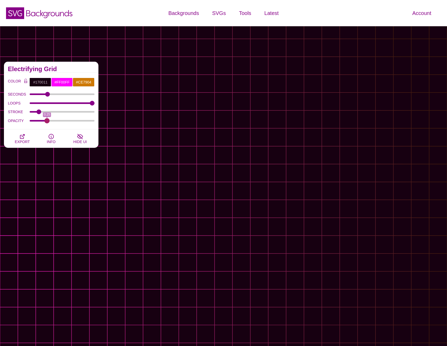
drag, startPoint x: 37, startPoint y: 120, endPoint x: 47, endPoint y: 124, distance: 11.1
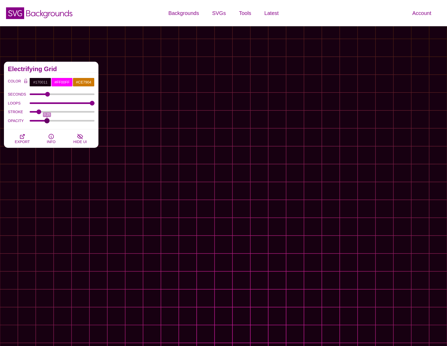
type input "0.25"
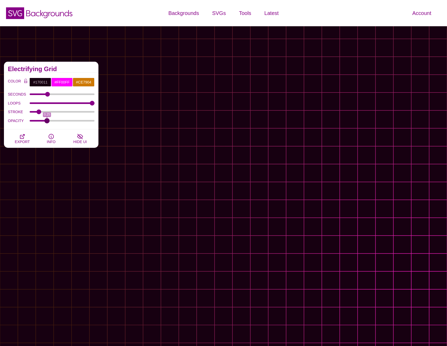
click at [47, 122] on input "OPACITY" at bounding box center [62, 121] width 65 height 2
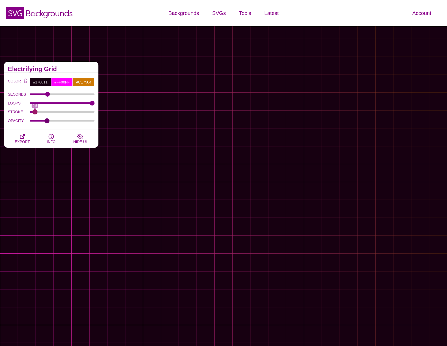
drag, startPoint x: 39, startPoint y: 110, endPoint x: 35, endPoint y: 112, distance: 4.7
type input "0.5"
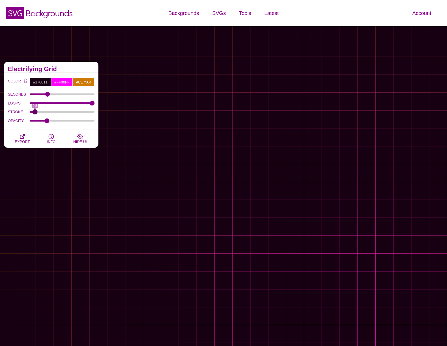
click at [35, 112] on input "STROKE" at bounding box center [62, 112] width 65 height 2
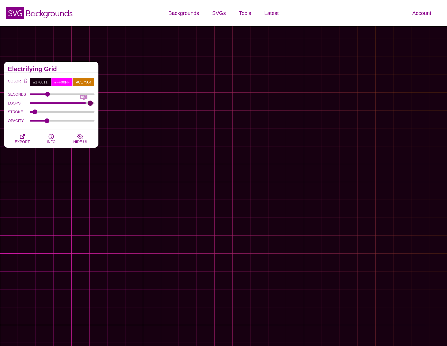
type input "999"
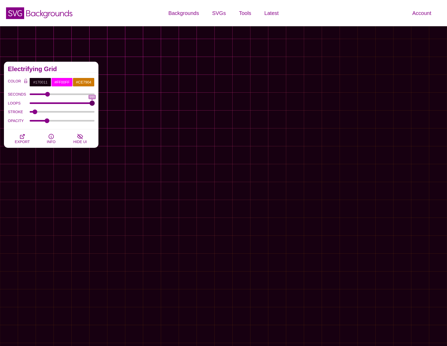
drag, startPoint x: 92, startPoint y: 102, endPoint x: 109, endPoint y: 104, distance: 16.7
click at [95, 104] on input "LOOPS" at bounding box center [62, 103] width 65 height 2
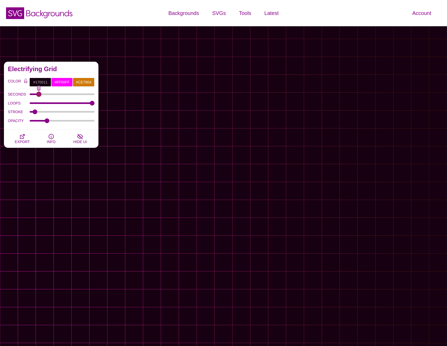
drag, startPoint x: 47, startPoint y: 94, endPoint x: 39, endPoint y: 97, distance: 9.1
type input "9"
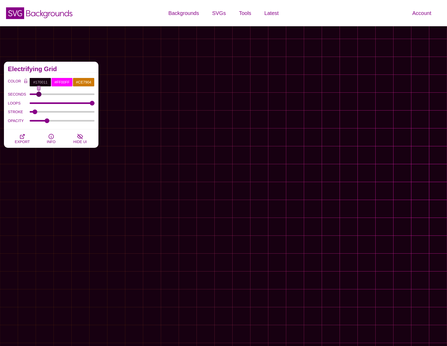
click at [39, 95] on input "SECONDS" at bounding box center [62, 94] width 65 height 2
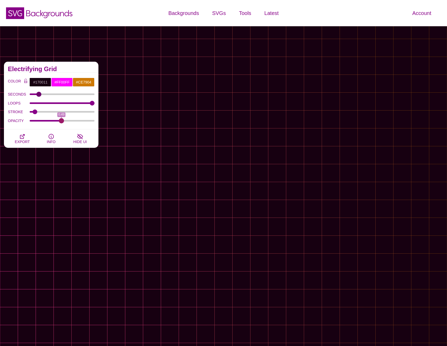
drag, startPoint x: 47, startPoint y: 119, endPoint x: 62, endPoint y: 125, distance: 15.4
click at [62, 122] on input "OPACITY" at bounding box center [62, 121] width 65 height 2
drag, startPoint x: 60, startPoint y: 121, endPoint x: 68, endPoint y: 125, distance: 9.4
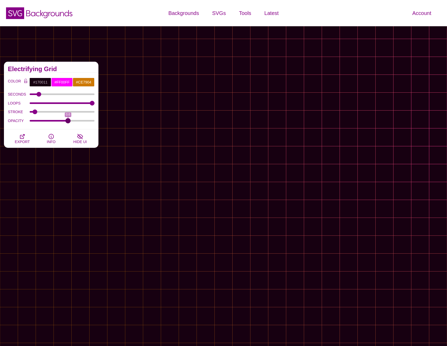
click at [68, 122] on input "OPACITY" at bounding box center [62, 121] width 65 height 2
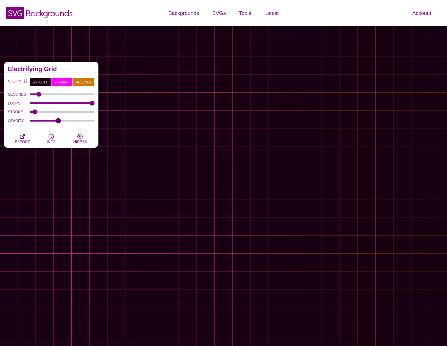
drag, startPoint x: 68, startPoint y: 121, endPoint x: 59, endPoint y: 124, distance: 9.6
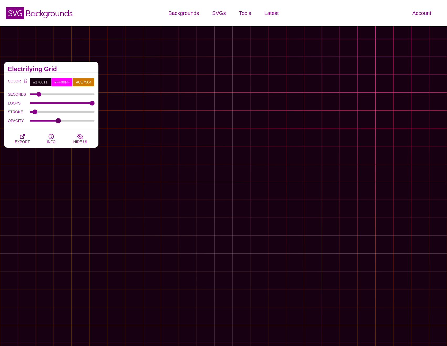
type input "0.44"
click at [59, 122] on input "OPACITY" at bounding box center [62, 121] width 65 height 2
click at [25, 137] on icon "button" at bounding box center [22, 136] width 6 height 6
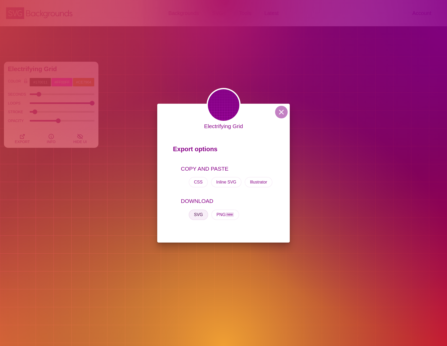
click at [197, 213] on button "SVG" at bounding box center [198, 215] width 19 height 11
click at [281, 111] on button at bounding box center [281, 112] width 13 height 13
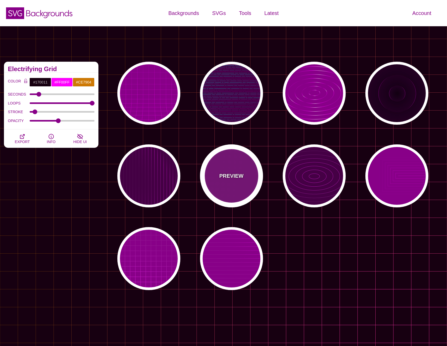
click at [220, 176] on div "PREVIEW" at bounding box center [231, 176] width 63 height 63
type input "#880088"
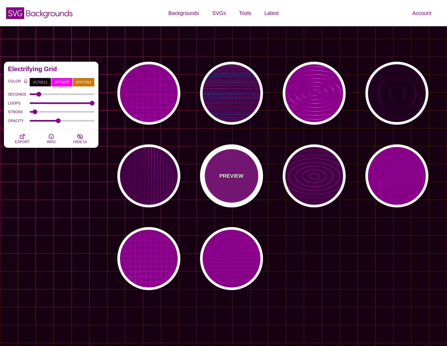
type input "#FFFFFF"
type input "15"
type input "1"
type input "0.1"
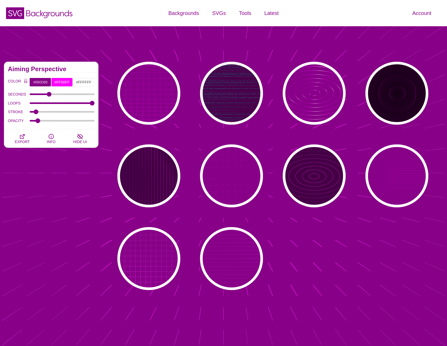
click at [355, 251] on div "PREVIEW PREVIEW PREVIEW PREVIEW PREVIEW PREVIEW PREVIEW PREVIEW PREVIEW PREVIEW" at bounding box center [274, 176] width 345 height 236
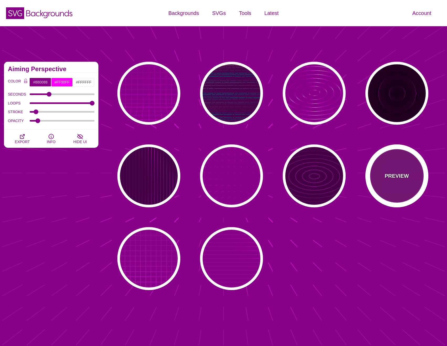
click at [404, 177] on p "PREVIEW" at bounding box center [397, 176] width 24 height 8
type input "5"
type input "0"
type input "1"
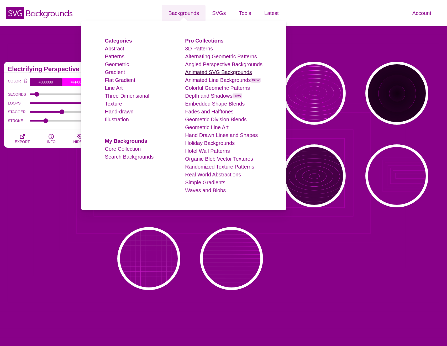
click at [197, 71] on link "Animated SVG Backgrounds" at bounding box center [218, 72] width 67 height 6
click at [194, 143] on link "Holiday Backgrounds" at bounding box center [210, 143] width 50 height 6
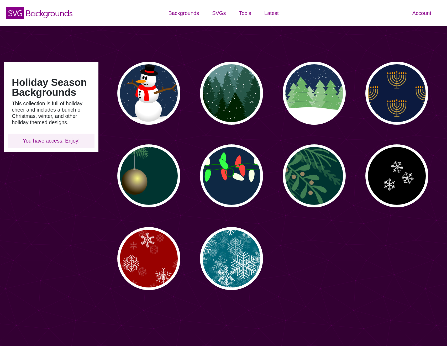
type input "#450057"
type input "#FFFFFF"
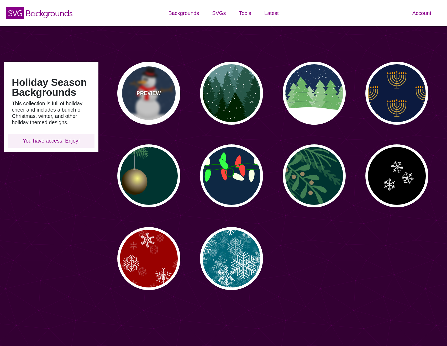
click at [145, 88] on div "PREVIEW" at bounding box center [148, 93] width 63 height 63
type input "#182E4E"
type input "#FF0000"
type input "#7A4810"
type input "20"
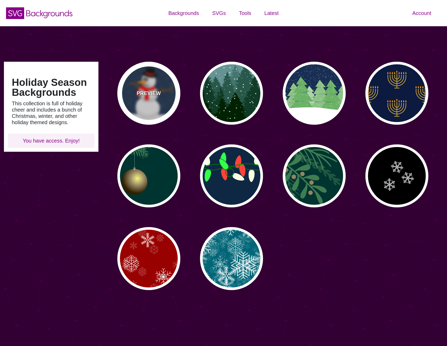
type input "10"
type input "0"
type input "0.25"
type input "0.5"
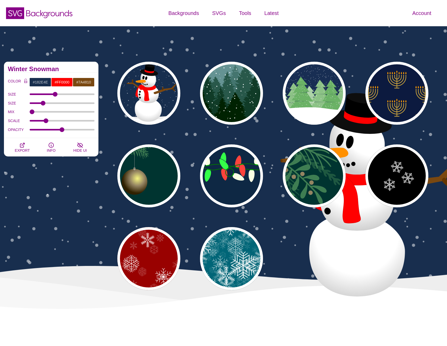
click at [195, 73] on div "PREVIEW PREVIEW PREVIEW PREVIEW PREVIEW PREVIEW PREVIEW PREVIEW PREVIEW PREVIEW" at bounding box center [274, 176] width 345 height 236
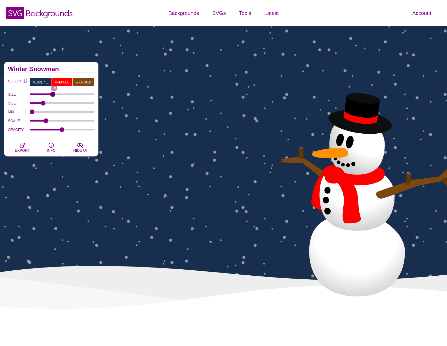
type input "18"
click at [53, 95] on input "SIZE" at bounding box center [62, 94] width 65 height 2
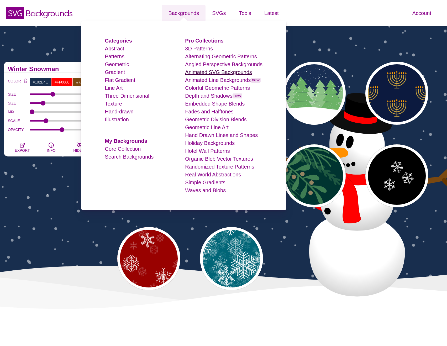
click at [196, 74] on link "Animated SVG Backgrounds" at bounding box center [218, 72] width 67 height 6
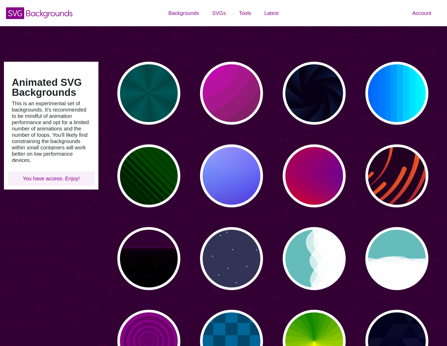
type input "#450057"
type input "#FFFFFF"
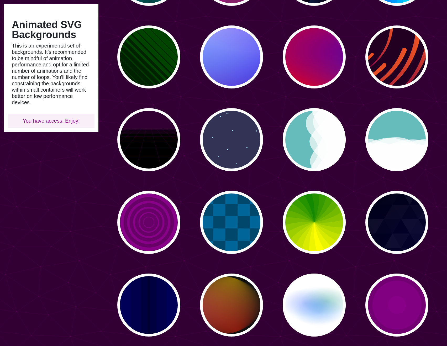
scroll to position [184, 0]
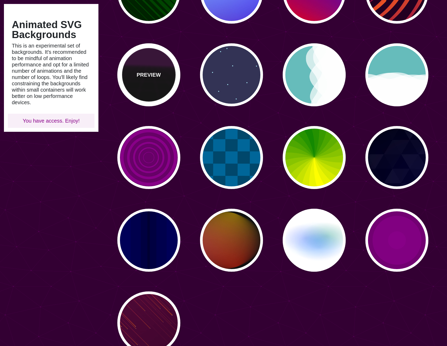
click at [151, 90] on div "PREVIEW" at bounding box center [148, 74] width 63 height 63
type input "#000000"
type input "#220022"
type input "#330033"
type input "10"
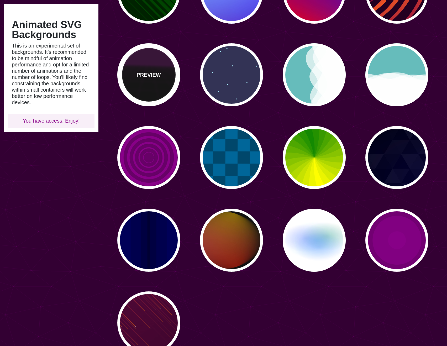
type input "999"
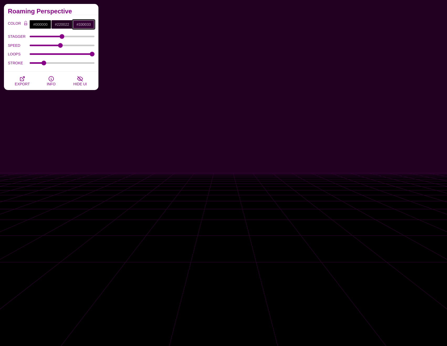
click at [85, 25] on input "#330033" at bounding box center [84, 24] width 22 height 9
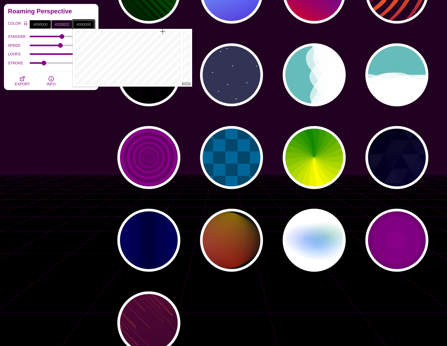
drag, startPoint x: 186, startPoint y: 73, endPoint x: 188, endPoint y: 101, distance: 29.0
click at [188, 101] on body "SVG Backgrounds Logo Backgrounds Categories Abstract Patterns Geometric Gradien…" at bounding box center [223, 314] width 447 height 996
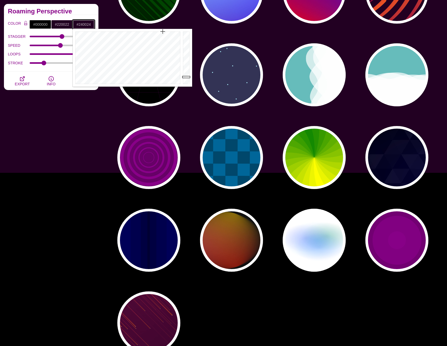
drag, startPoint x: 186, startPoint y: 81, endPoint x: 188, endPoint y: 76, distance: 5.3
click at [188, 76] on div at bounding box center [187, 58] width 11 height 58
type input "#320032"
click at [188, 74] on div at bounding box center [187, 58] width 11 height 58
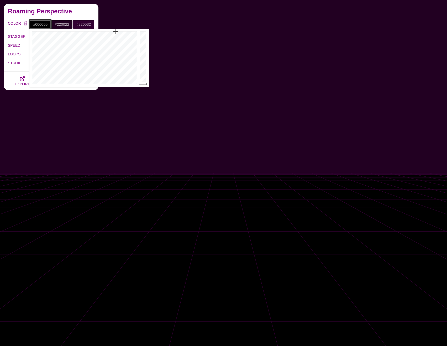
click at [40, 22] on input "#000000" at bounding box center [40, 24] width 22 height 9
click at [66, 24] on input "#220022" at bounding box center [62, 24] width 22 height 9
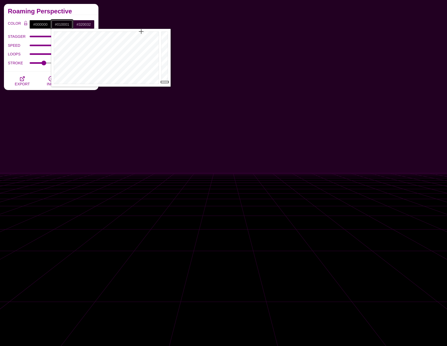
type input "#000000"
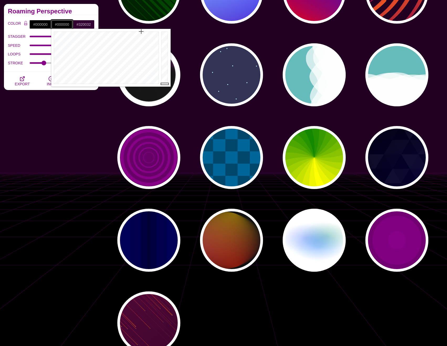
drag, startPoint x: 164, startPoint y: 76, endPoint x: 164, endPoint y: 96, distance: 20.0
click at [164, 96] on body "SVG Backgrounds Logo Backgrounds Categories Abstract Patterns Geometric Gradien…" at bounding box center [223, 314] width 447 height 996
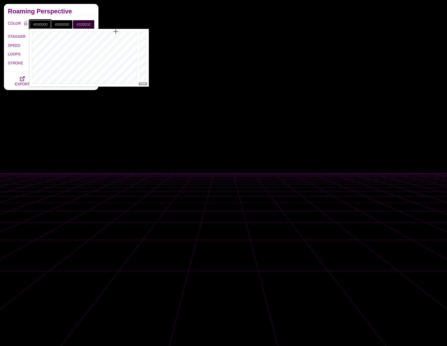
click at [42, 23] on input "#000000" at bounding box center [40, 24] width 22 height 9
drag, startPoint x: 143, startPoint y: 82, endPoint x: 145, endPoint y: 67, distance: 15.4
click at [145, 67] on div at bounding box center [143, 58] width 11 height 58
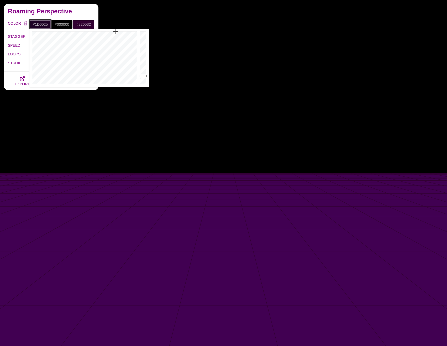
drag, startPoint x: 145, startPoint y: 70, endPoint x: 144, endPoint y: 76, distance: 5.8
click at [144, 76] on div at bounding box center [143, 58] width 11 height 58
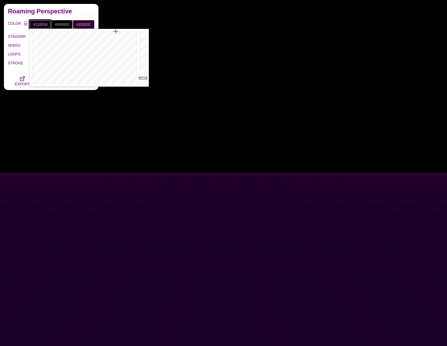
drag, startPoint x: 144, startPoint y: 76, endPoint x: 144, endPoint y: 79, distance: 3.2
click at [144, 79] on div at bounding box center [143, 58] width 11 height 58
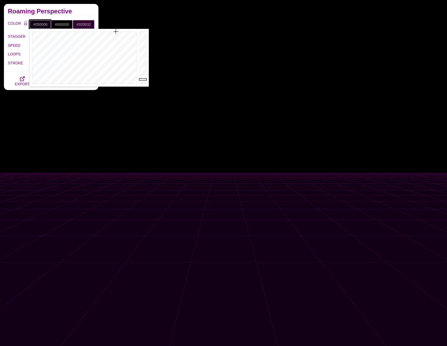
drag, startPoint x: 144, startPoint y: 79, endPoint x: 143, endPoint y: 82, distance: 3.5
click at [143, 82] on div at bounding box center [143, 58] width 11 height 58
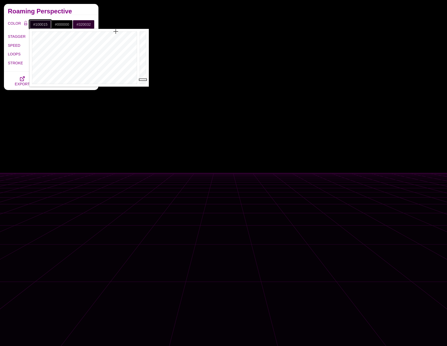
click at [145, 80] on div at bounding box center [143, 58] width 11 height 58
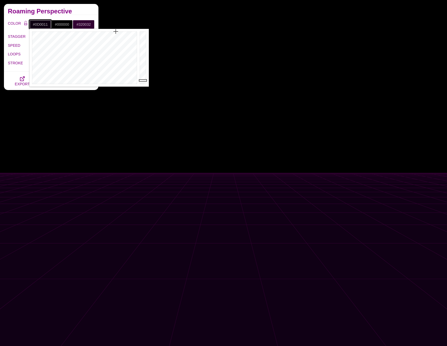
click at [145, 80] on div at bounding box center [143, 58] width 11 height 58
click at [145, 81] on div at bounding box center [143, 58] width 11 height 58
click at [145, 82] on div at bounding box center [143, 58] width 11 height 58
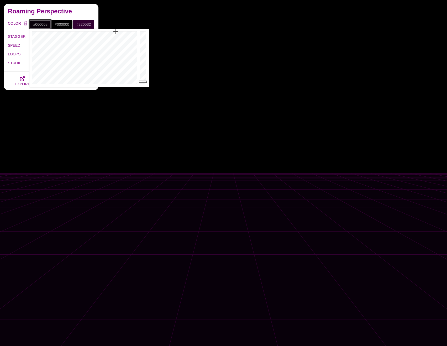
click at [145, 82] on div at bounding box center [143, 58] width 11 height 58
click at [145, 84] on div at bounding box center [143, 58] width 11 height 58
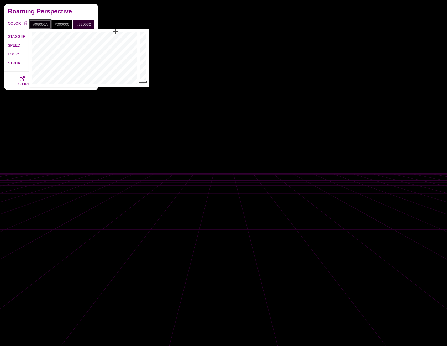
click at [145, 82] on div at bounding box center [143, 58] width 11 height 58
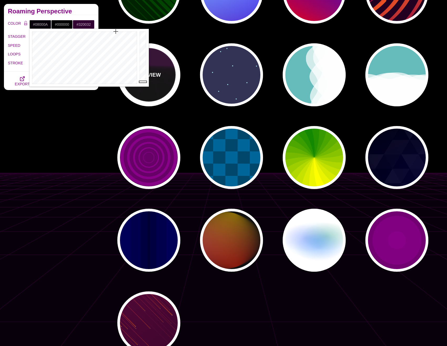
click at [153, 95] on div "PREVIEW" at bounding box center [148, 74] width 63 height 63
type input "#000000"
type input "#220022"
type input "#330033"
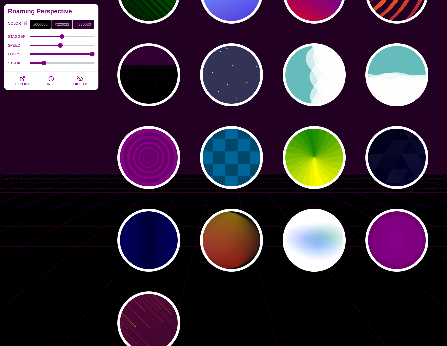
click at [91, 102] on div "Animated SVG Backgrounds This is an experimental set of backgrounds. It's recom…" at bounding box center [51, 179] width 102 height 485
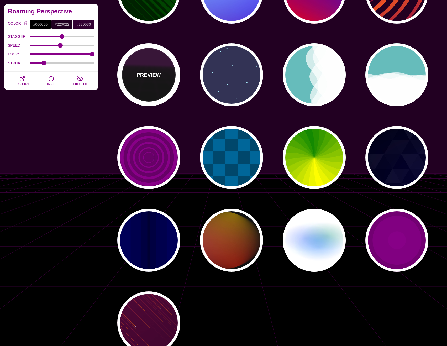
click at [145, 75] on p "PREVIEW" at bounding box center [149, 75] width 24 height 8
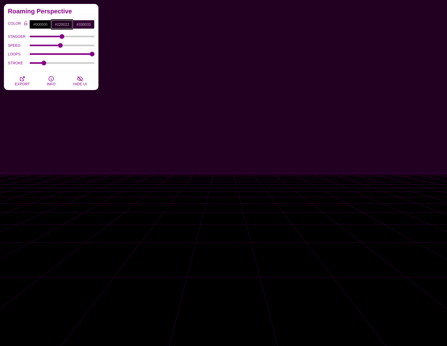
click at [68, 24] on input "#220022" at bounding box center [62, 24] width 22 height 9
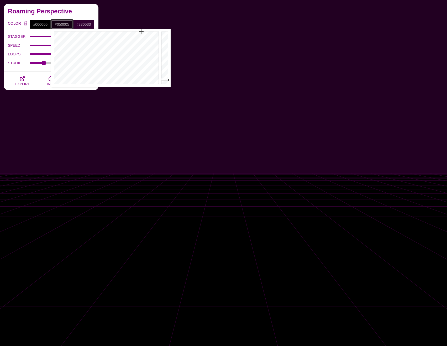
type input "#000000"
drag, startPoint x: 164, startPoint y: 76, endPoint x: 169, endPoint y: 113, distance: 37.8
click at [169, 113] on body "SVG Backgrounds Logo Backgrounds Categories Abstract Patterns Geometric Gradien…" at bounding box center [223, 314] width 447 height 996
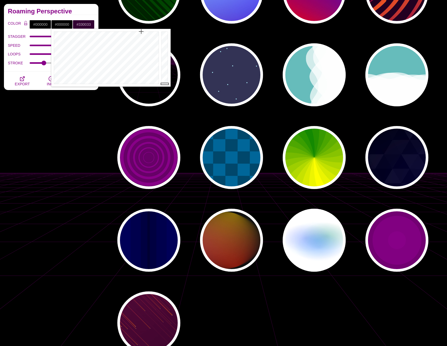
click at [74, 106] on div "Animated SVG Backgrounds This is an experimental set of backgrounds. It's recom…" at bounding box center [51, 179] width 102 height 485
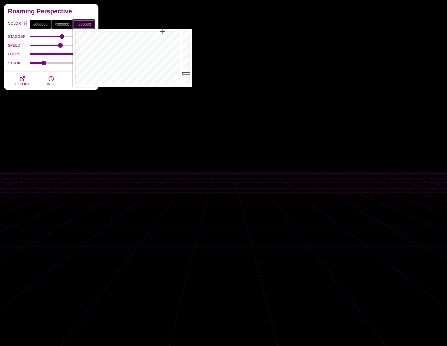
click at [89, 22] on input "#330033" at bounding box center [84, 24] width 22 height 9
drag, startPoint x: 164, startPoint y: 32, endPoint x: 170, endPoint y: 33, distance: 6.6
click at [170, 33] on div at bounding box center [127, 58] width 109 height 58
drag, startPoint x: 187, startPoint y: 75, endPoint x: 188, endPoint y: 55, distance: 20.0
click at [188, 55] on div at bounding box center [187, 58] width 11 height 58
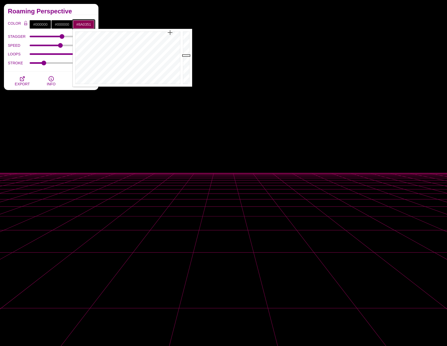
click at [188, 55] on div at bounding box center [187, 58] width 11 height 58
click at [188, 56] on div at bounding box center [187, 58] width 11 height 58
click at [188, 57] on div at bounding box center [187, 58] width 11 height 58
click at [188, 59] on div at bounding box center [187, 58] width 11 height 58
click at [188, 60] on div at bounding box center [187, 58] width 11 height 58
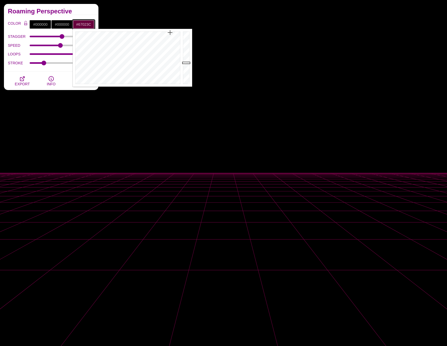
click at [189, 63] on div at bounding box center [187, 58] width 11 height 58
click at [189, 64] on div at bounding box center [187, 58] width 11 height 58
click at [189, 66] on div at bounding box center [187, 58] width 11 height 58
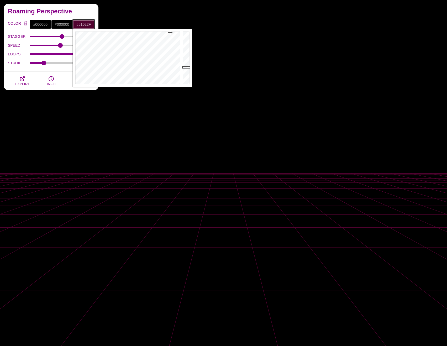
click at [188, 67] on div at bounding box center [187, 58] width 11 height 58
click at [189, 69] on div at bounding box center [187, 58] width 11 height 58
type input "#450129"
click at [189, 70] on div at bounding box center [187, 58] width 11 height 58
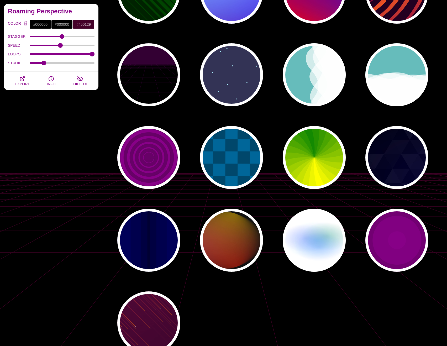
click at [60, 113] on div "Animated SVG Backgrounds This is an experimental set of backgrounds. It's recom…" at bounding box center [51, 179] width 102 height 485
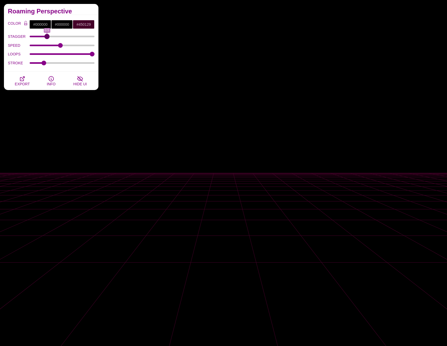
drag, startPoint x: 65, startPoint y: 37, endPoint x: 47, endPoint y: 36, distance: 17.6
type input "0.5"
click at [47, 36] on input "STAGGER" at bounding box center [62, 36] width 65 height 2
drag, startPoint x: 60, startPoint y: 44, endPoint x: 64, endPoint y: 48, distance: 5.4
type input "11"
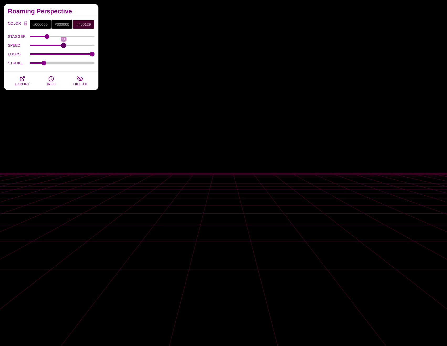
click at [64, 47] on input "SPEED" at bounding box center [62, 45] width 65 height 2
type input "0.55"
click at [48, 38] on input "STAGGER" at bounding box center [62, 36] width 65 height 2
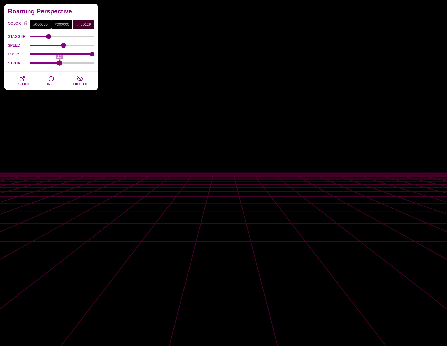
drag, startPoint x: 44, startPoint y: 63, endPoint x: 60, endPoint y: 73, distance: 18.3
type input "2.3"
click at [60, 64] on input "STROKE" at bounding box center [62, 63] width 65 height 2
click at [65, 22] on input "#000000" at bounding box center [62, 24] width 22 height 9
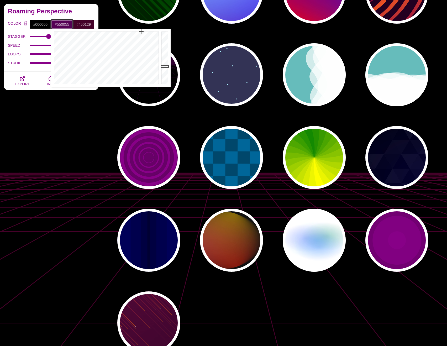
drag, startPoint x: 167, startPoint y: 83, endPoint x: 162, endPoint y: 66, distance: 17.4
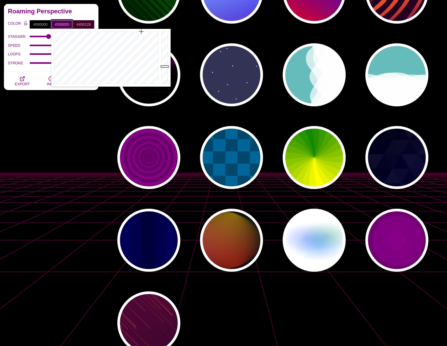
click at [162, 66] on div at bounding box center [165, 58] width 11 height 58
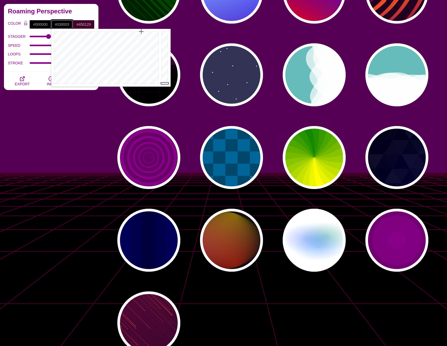
type input "#000000"
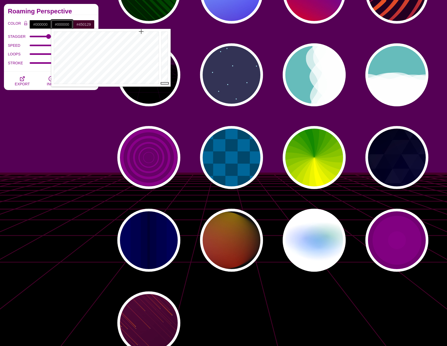
drag, startPoint x: 163, startPoint y: 69, endPoint x: 156, endPoint y: 116, distance: 46.9
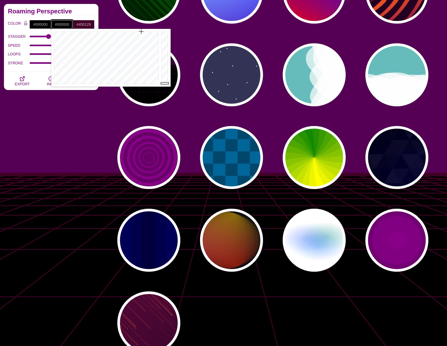
click at [157, 115] on body "SVG Backgrounds Logo Backgrounds Categories Abstract Patterns Geometric Gradien…" at bounding box center [223, 314] width 447 height 996
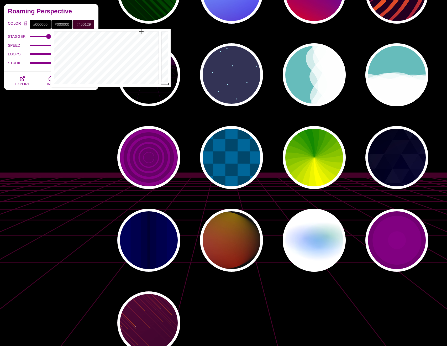
click at [186, 127] on div "PREVIEW PREVIEW PREVIEW PREVIEW PREVIEW PREVIEW PREVIEW PREVIEW PREVIEW PREVIEW…" at bounding box center [274, 116] width 345 height 485
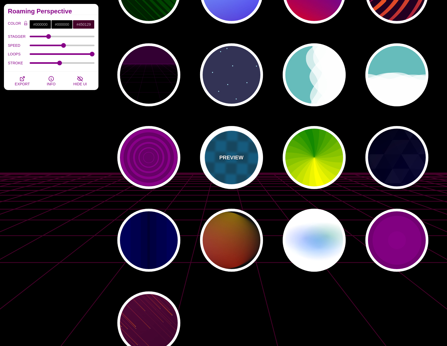
click at [227, 157] on p "PREVIEW" at bounding box center [231, 158] width 24 height 8
type input "#00476B"
type input "#006699"
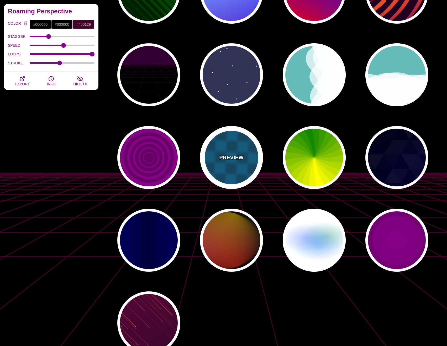
type input "0"
type input "1"
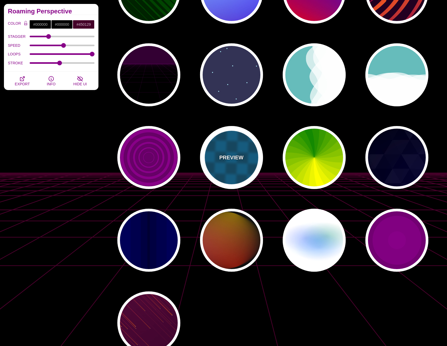
type input "5"
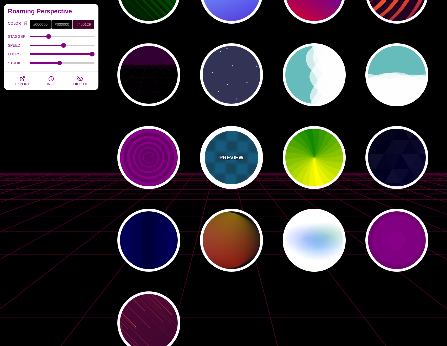
type input "15"
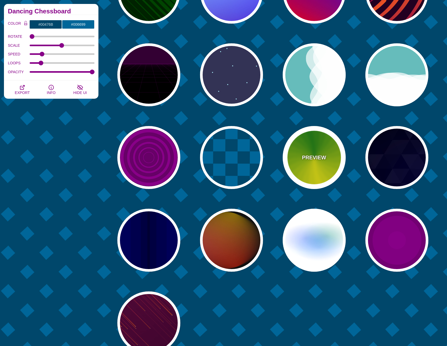
click at [311, 164] on div "PREVIEW" at bounding box center [314, 157] width 63 height 63
type input "#118800"
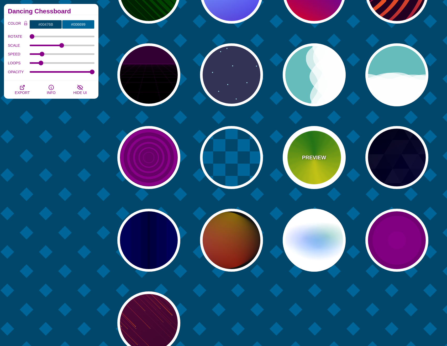
type input "#FFFF00"
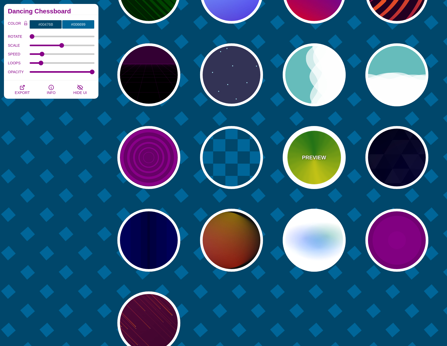
type input "4.8"
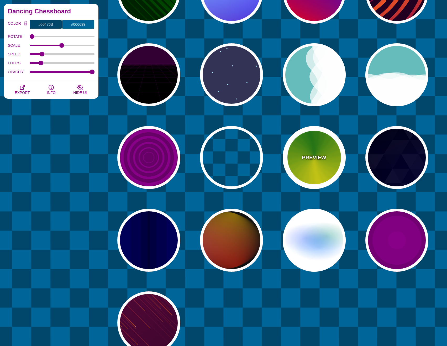
type input "0"
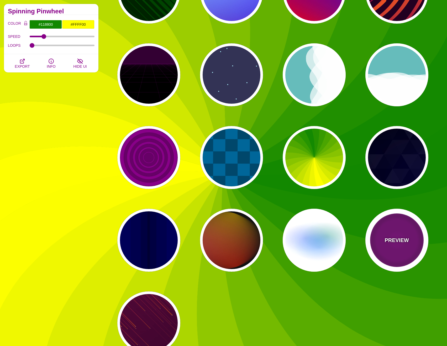
click at [397, 244] on p "PREVIEW" at bounding box center [397, 240] width 24 height 8
type input "#220022"
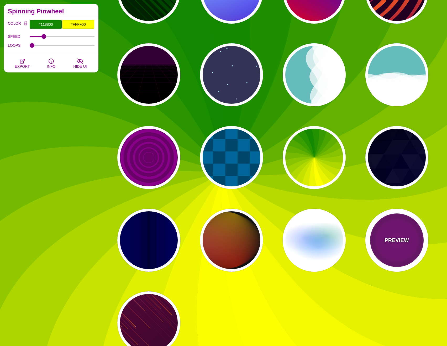
type input "#880088"
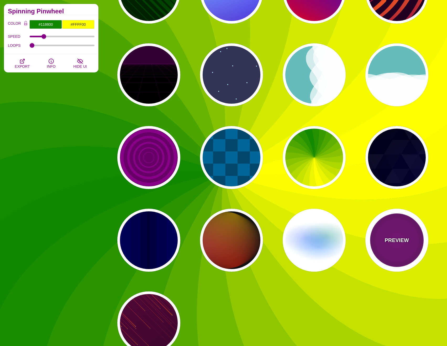
type input "999"
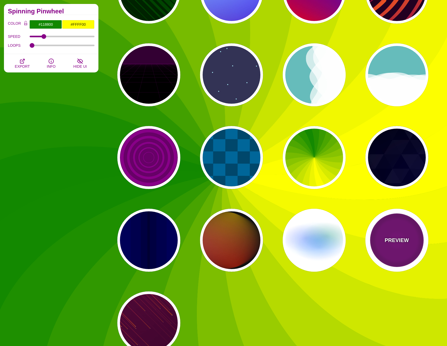
type input "5"
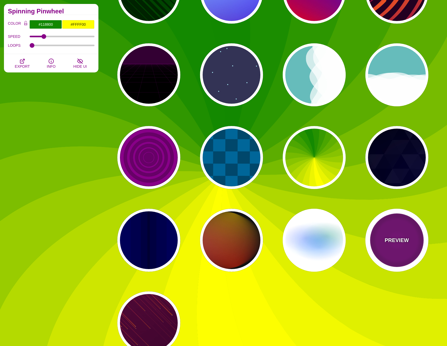
type input "0"
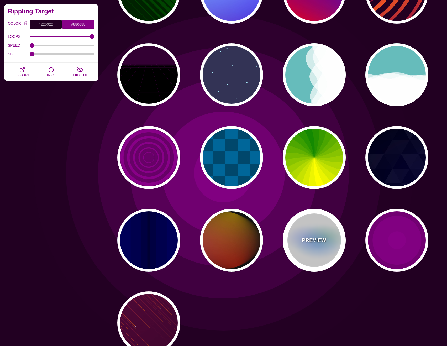
click at [322, 245] on div "PREVIEW" at bounding box center [314, 240] width 63 height 63
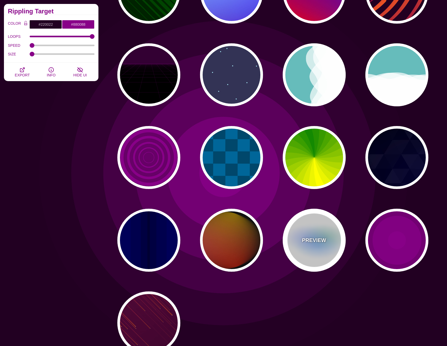
type input "#FFFFFF"
type input "#AA00FF"
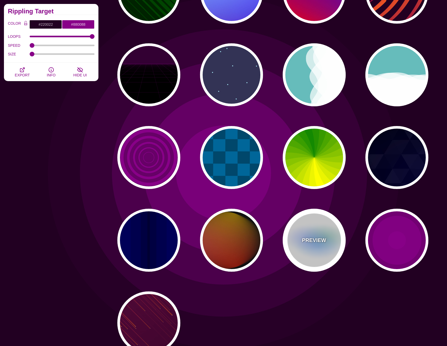
type input "#0088FF"
type input "#008800"
type input "8"
type input "24"
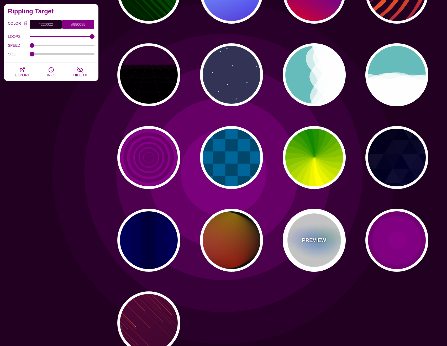
type input "999"
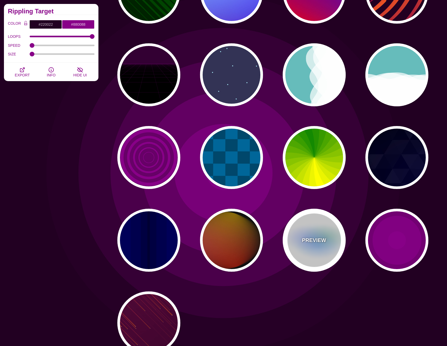
type input "0.5"
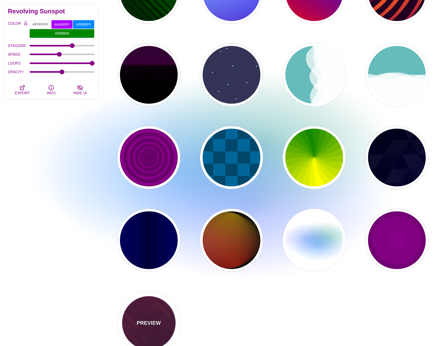
click at [162, 320] on div "PREVIEW" at bounding box center [148, 323] width 63 height 63
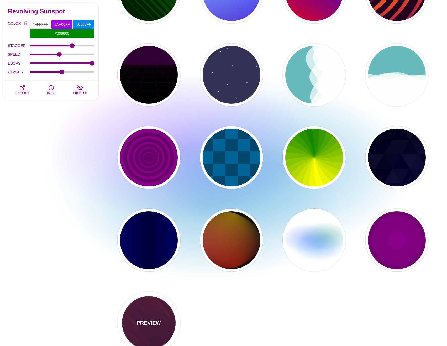
type input "#220022"
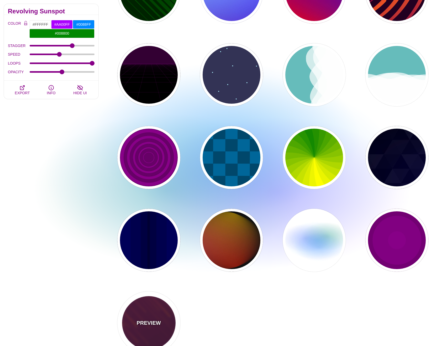
type input "#FF7700"
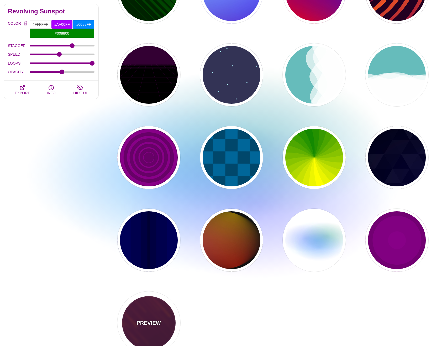
type input "#FFFFFF"
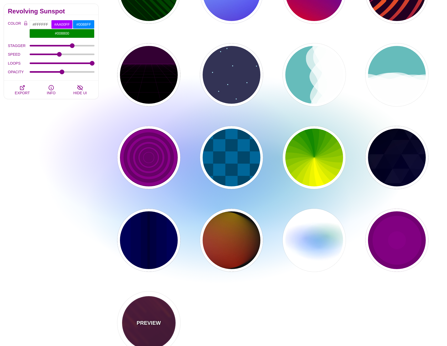
type input "10"
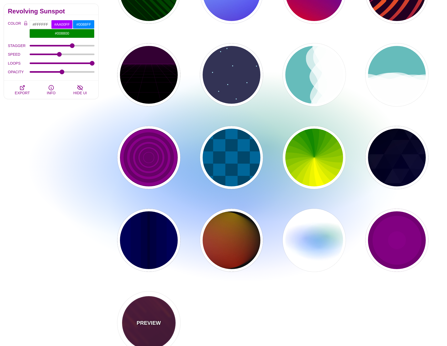
type input "999"
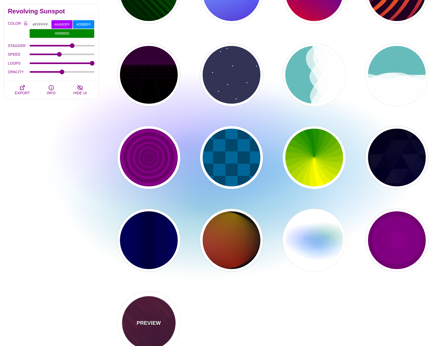
type input "3"
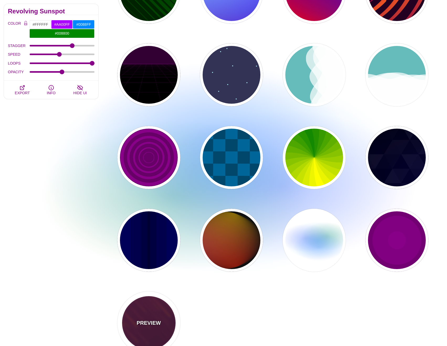
type input "1.5"
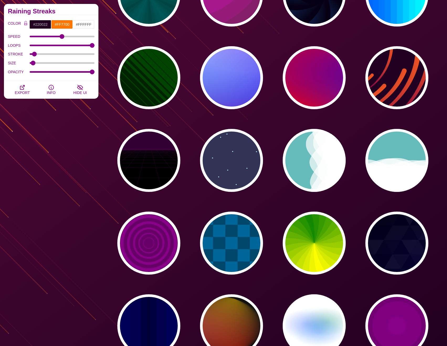
scroll to position [53, 0]
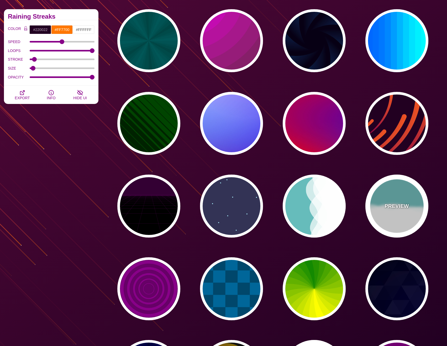
click at [381, 214] on div "PREVIEW" at bounding box center [397, 206] width 63 height 63
type input "#66BBBB"
type input "#FFFFFF"
type input "0"
type input "1"
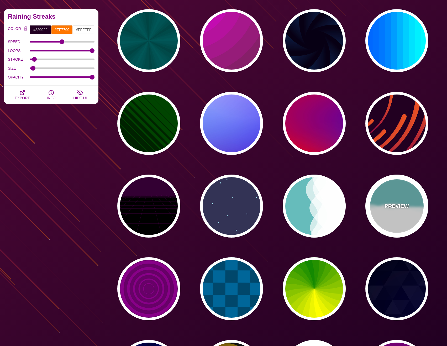
type input "0.7"
type input "56"
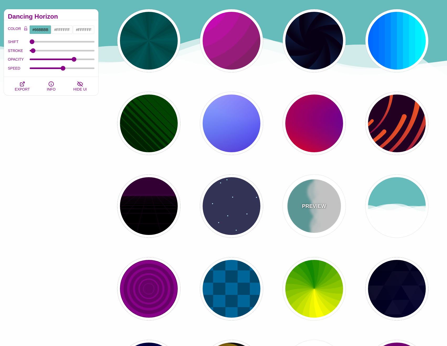
click at [314, 215] on div "PREVIEW" at bounding box center [314, 206] width 63 height 63
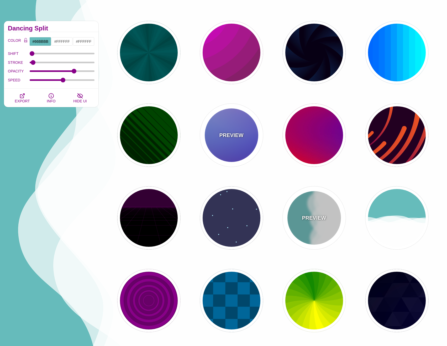
scroll to position [0, 0]
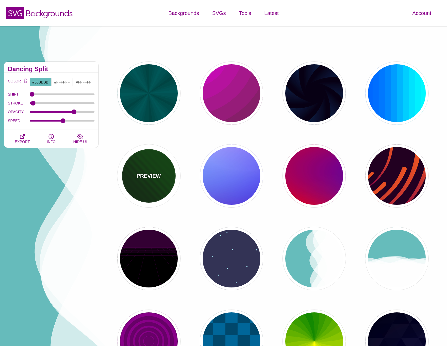
click at [154, 178] on p "PREVIEW" at bounding box center [149, 176] width 24 height 8
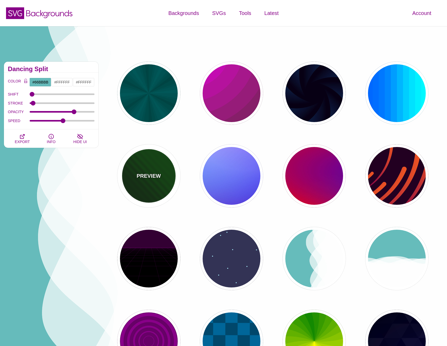
type input "#002200"
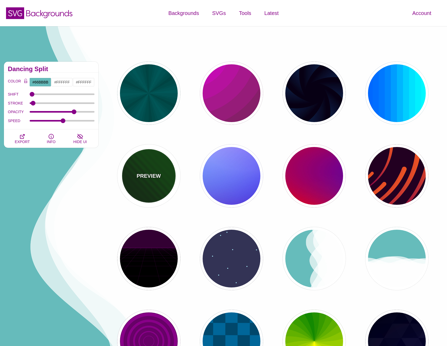
type input "#004400"
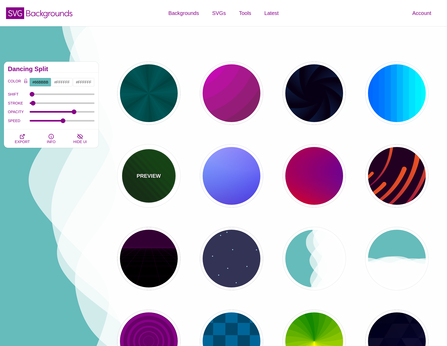
type input "5"
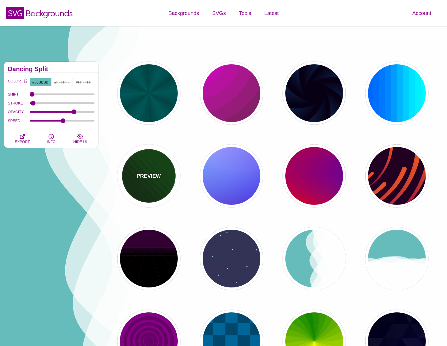
type input "0"
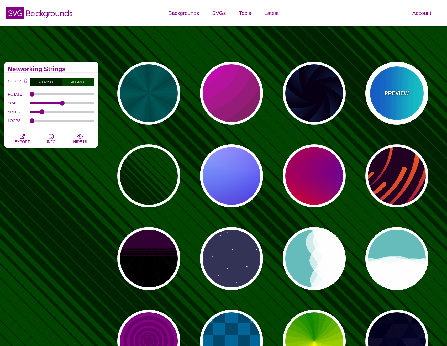
click at [393, 109] on div "PREVIEW" at bounding box center [397, 93] width 63 height 63
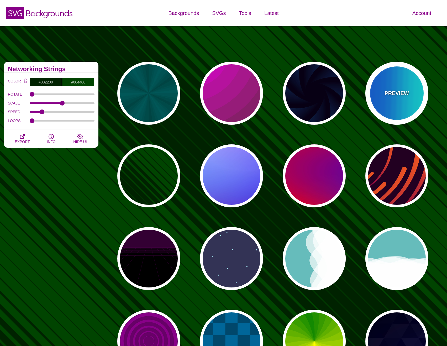
type input "#00FFFF"
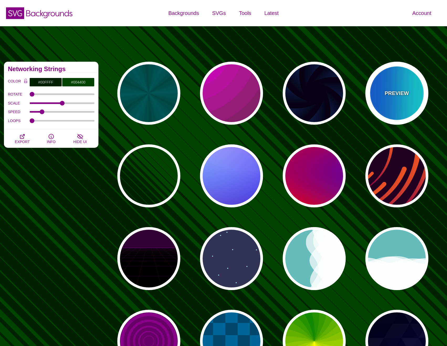
type input "#0066FF"
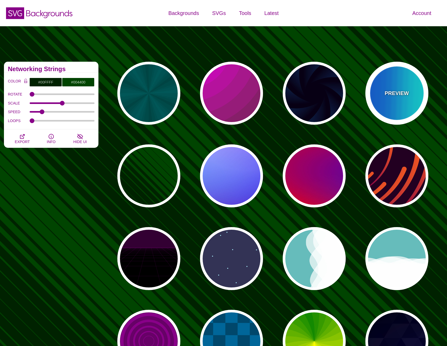
type input "0.25"
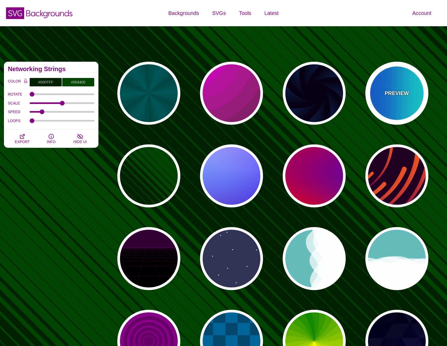
type input "12"
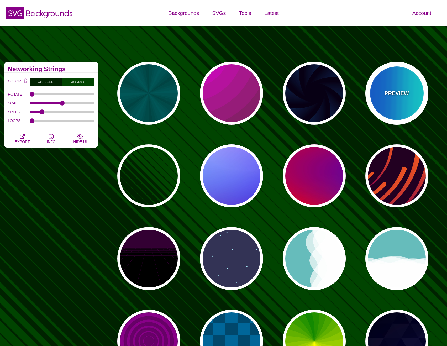
type input "999"
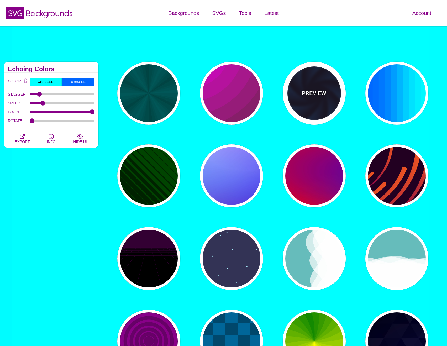
click at [331, 101] on div "PREVIEW" at bounding box center [314, 93] width 63 height 63
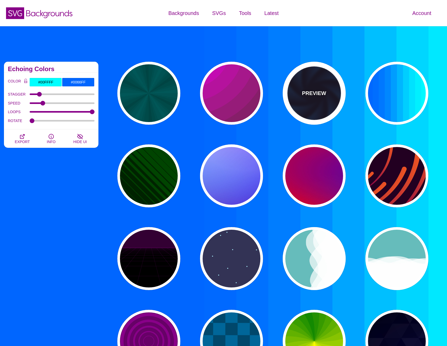
type input "#070014"
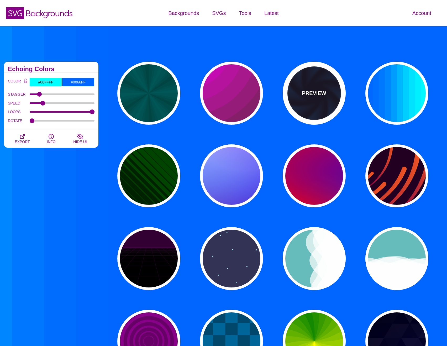
type input "#113366"
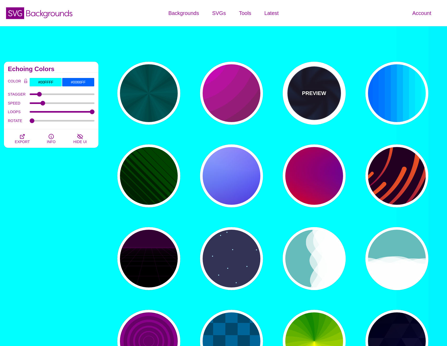
type input "#99FFFF"
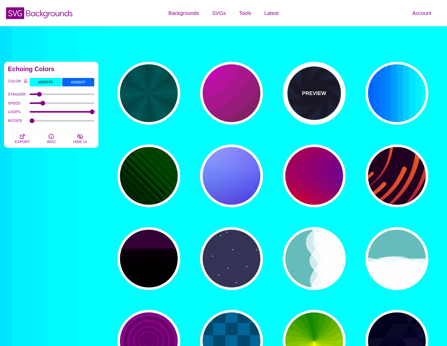
type input "1"
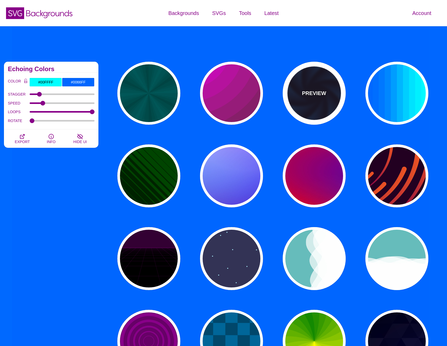
type input "1"
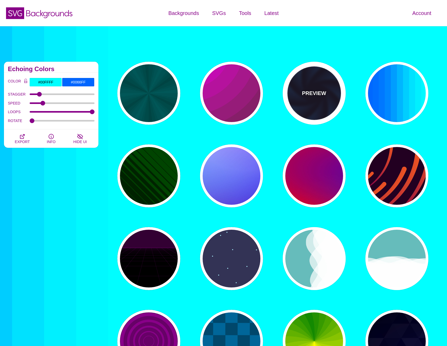
type input "12"
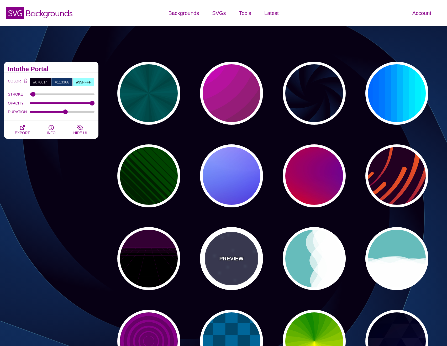
click at [226, 250] on div "PREVIEW" at bounding box center [231, 258] width 63 height 63
type input "#333355"
type input "#AAEEFF"
type input "#FFFFFF"
type input "15"
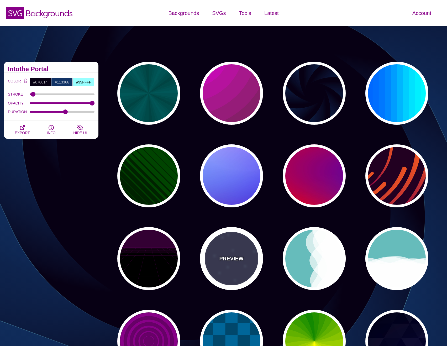
type input "40"
type input "5"
type input "1"
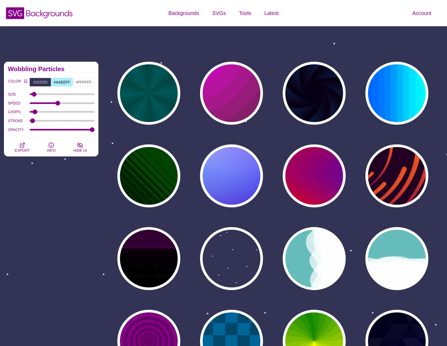
click at [38, 175] on div "Animated SVG Backgrounds This is an experimental set of backgrounds. It's recom…" at bounding box center [51, 300] width 102 height 485
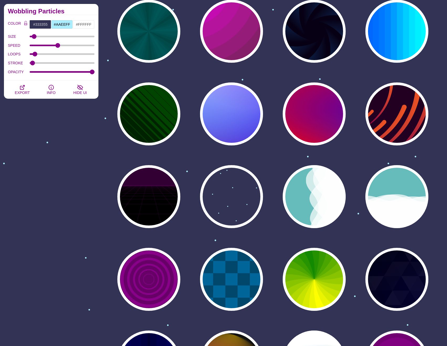
scroll to position [79, 0]
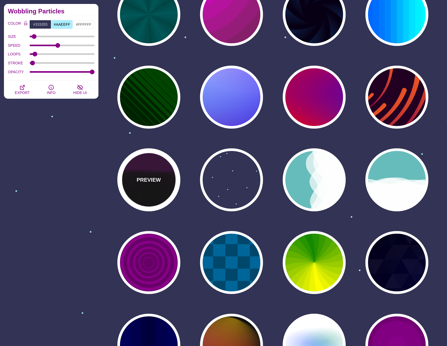
click at [143, 190] on div "PREVIEW" at bounding box center [148, 179] width 63 height 63
type input "#000000"
type input "#220022"
type input "#330033"
type input "1"
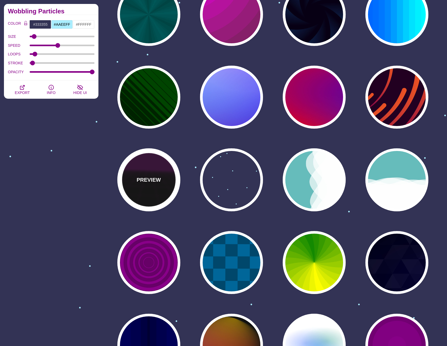
type input "10"
type input "999"
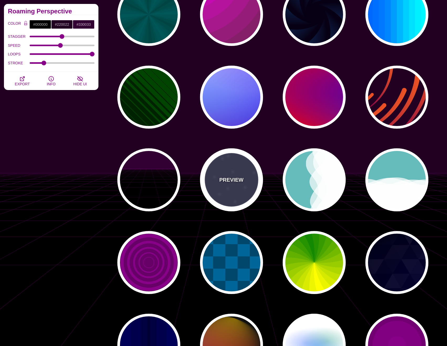
click at [228, 191] on div "PREVIEW" at bounding box center [231, 179] width 63 height 63
type input "#333355"
type input "#AAEEFF"
type input "#FFFFFF"
type input "15"
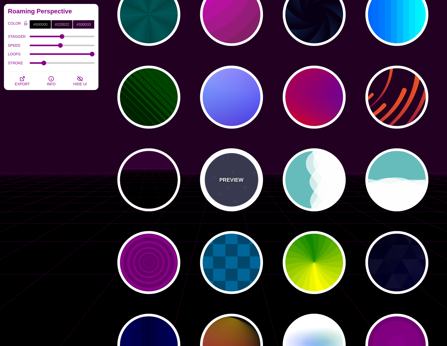
type input "40"
type input "5"
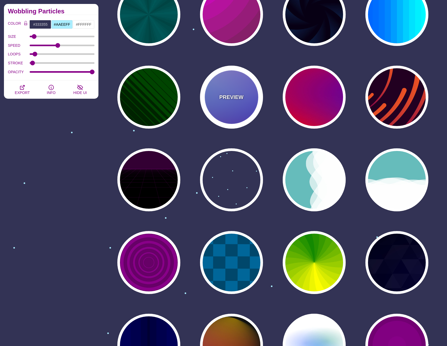
click at [237, 103] on div "PREVIEW" at bounding box center [231, 97] width 63 height 63
type input "#0000FF"
type input "#0099FF"
type input "#FF99FF"
type input "#880088"
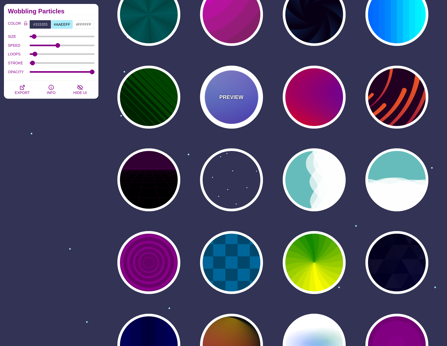
type input "12"
type input "0"
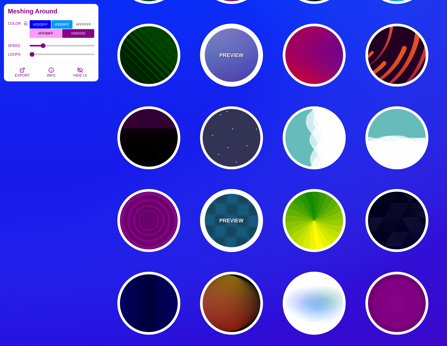
scroll to position [131, 0]
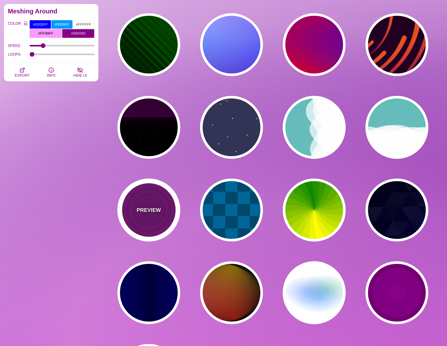
click at [163, 204] on div "PREVIEW" at bounding box center [148, 210] width 63 height 63
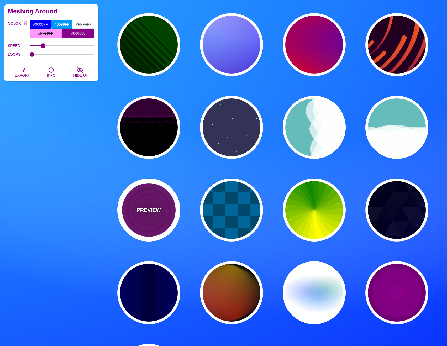
type input "#880088"
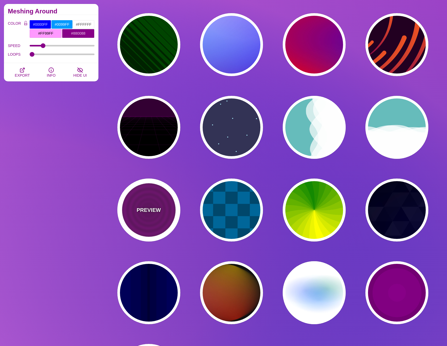
type input "#660066"
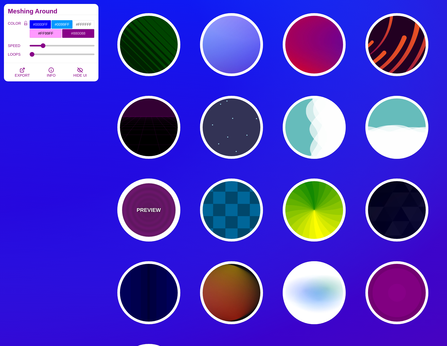
type input "15"
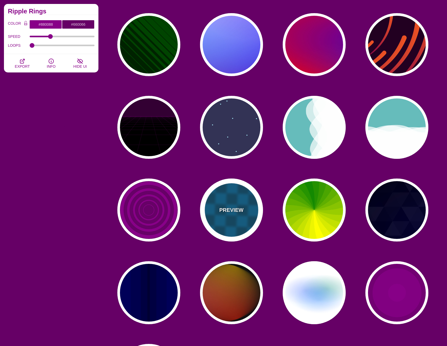
click at [234, 213] on p "PREVIEW" at bounding box center [231, 210] width 24 height 8
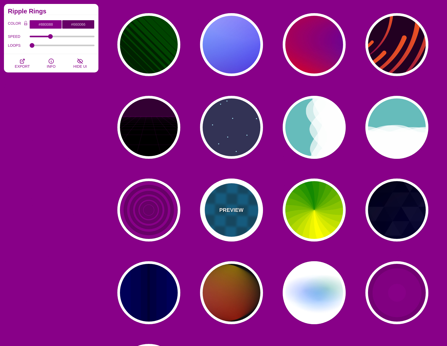
type input "#00476B"
type input "#006699"
type input "0"
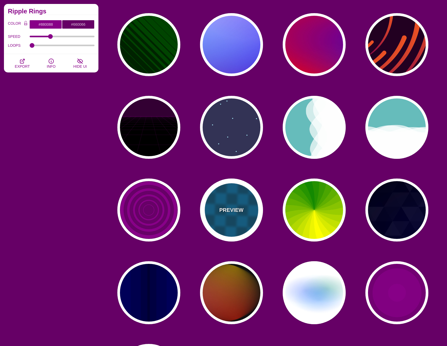
type input "1"
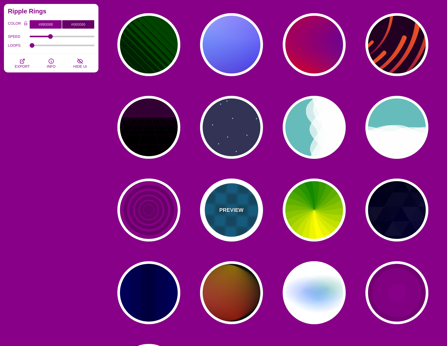
type input "15"
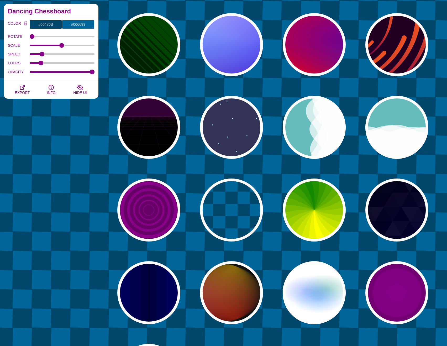
click at [77, 156] on div "Animated SVG Backgrounds This is an experimental set of backgrounds. It's recom…" at bounding box center [51, 231] width 102 height 485
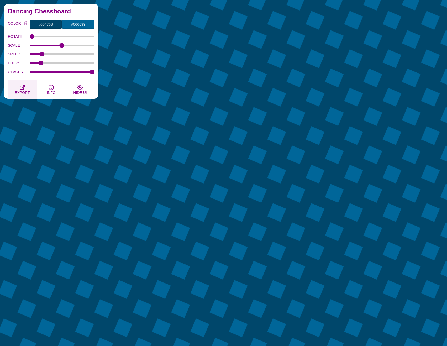
click at [22, 89] on icon "button" at bounding box center [22, 87] width 6 height 6
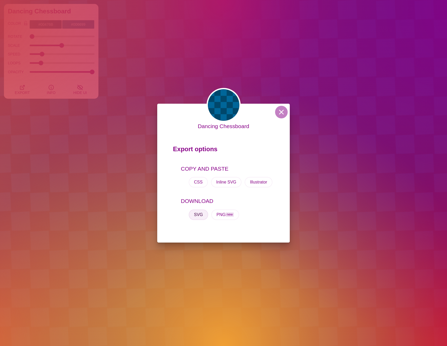
click at [200, 216] on button "SVG" at bounding box center [198, 215] width 19 height 11
click at [336, 82] on div "Dancing Chessboard Export options COPY AND PASTE CSS Inline SVG Illustrator DOW…" at bounding box center [223, 173] width 447 height 346
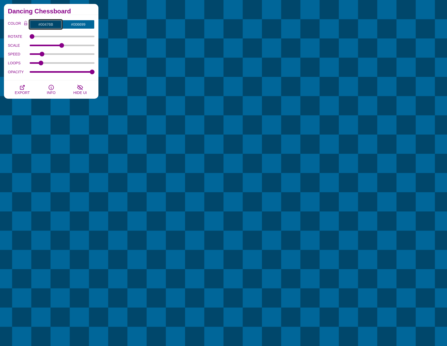
click at [49, 24] on input "#00476B" at bounding box center [45, 24] width 33 height 9
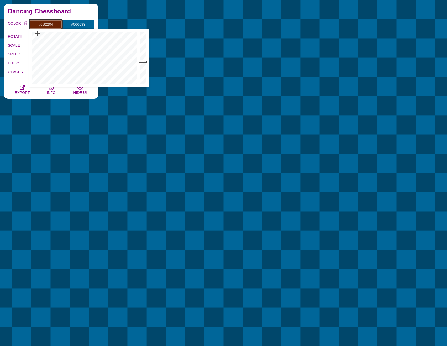
drag, startPoint x: 44, startPoint y: 35, endPoint x: 38, endPoint y: 33, distance: 6.1
click at [37, 33] on div at bounding box center [83, 58] width 109 height 58
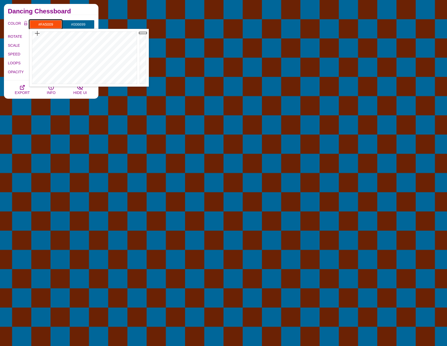
drag, startPoint x: 144, startPoint y: 61, endPoint x: 147, endPoint y: 33, distance: 28.3
click at [147, 33] on div at bounding box center [143, 58] width 11 height 58
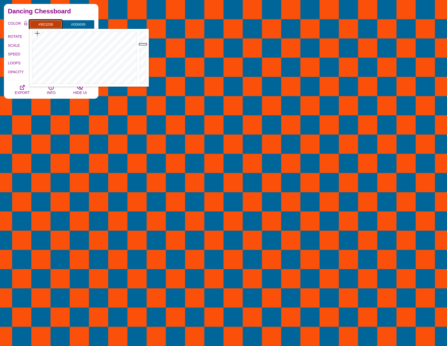
drag, startPoint x: 143, startPoint y: 34, endPoint x: 143, endPoint y: 51, distance: 17.9
click at [143, 51] on div at bounding box center [143, 58] width 11 height 58
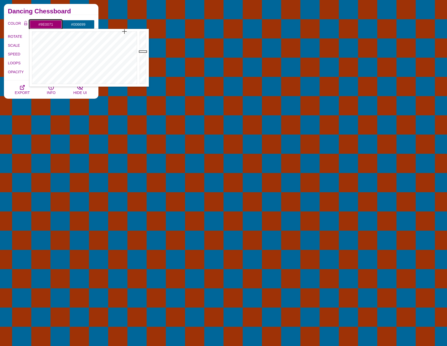
drag, startPoint x: 118, startPoint y: 34, endPoint x: 125, endPoint y: 30, distance: 7.4
click at [125, 30] on div at bounding box center [83, 58] width 109 height 58
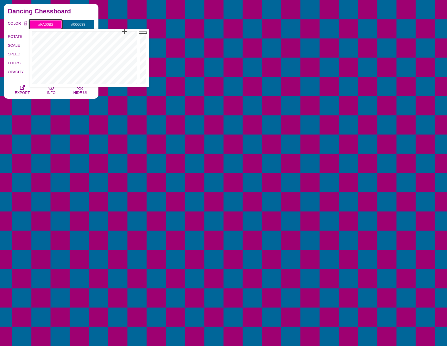
type input "#FB00B3"
drag, startPoint x: 143, startPoint y: 50, endPoint x: 141, endPoint y: 32, distance: 17.7
click at [141, 32] on div at bounding box center [143, 58] width 11 height 58
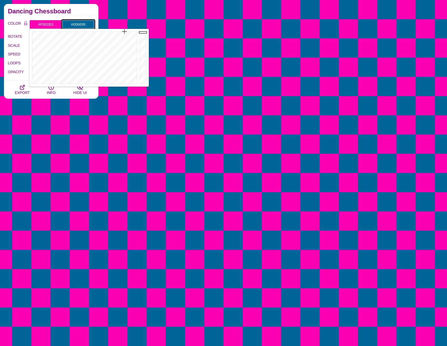
click at [79, 22] on input "#006699" at bounding box center [78, 24] width 33 height 9
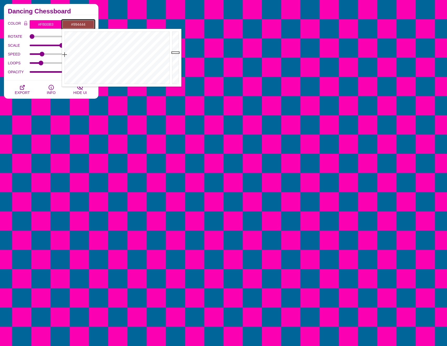
drag, startPoint x: 127, startPoint y: 33, endPoint x: 64, endPoint y: 55, distance: 66.8
click at [64, 55] on div at bounding box center [116, 58] width 109 height 58
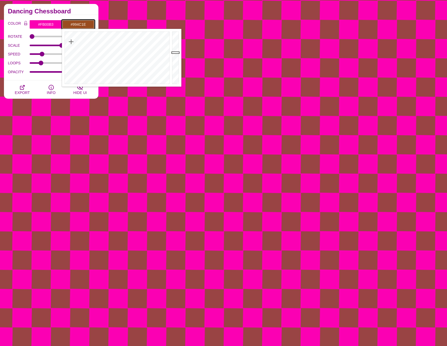
drag, startPoint x: 65, startPoint y: 56, endPoint x: 71, endPoint y: 42, distance: 15.1
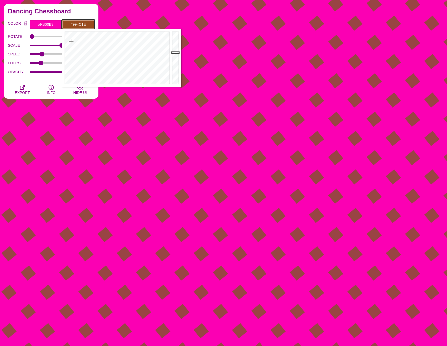
click at [71, 42] on div at bounding box center [116, 58] width 109 height 58
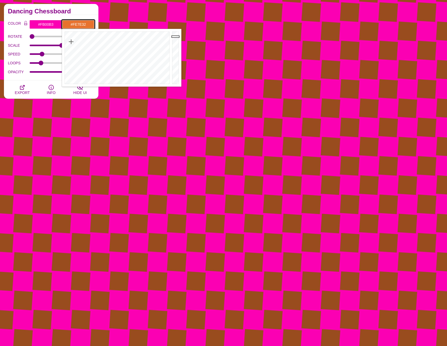
type input "#FF7E32"
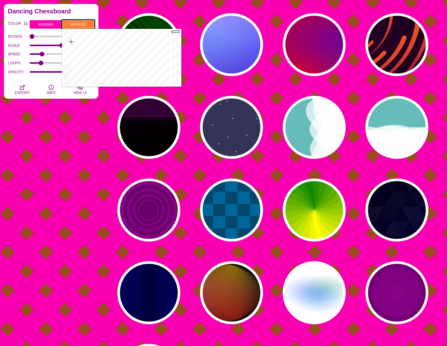
drag, startPoint x: 176, startPoint y: 53, endPoint x: 182, endPoint y: 27, distance: 26.5
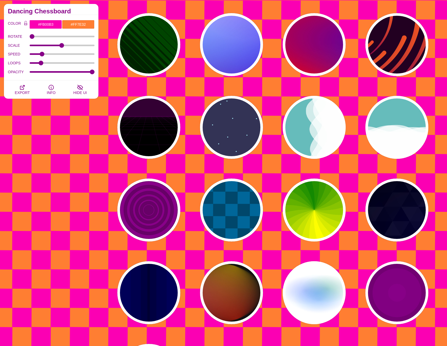
click at [194, 84] on div "PREVIEW PREVIEW PREVIEW PREVIEW PREVIEW PREVIEW PREVIEW PREVIEW PREVIEW PREVIEW…" at bounding box center [274, 168] width 345 height 485
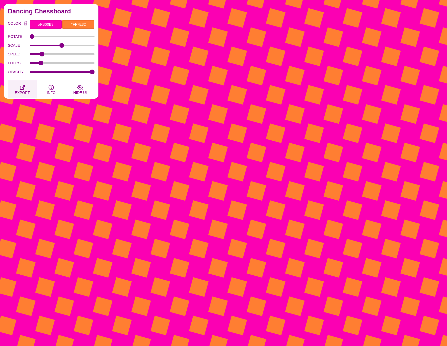
click at [27, 91] on span "EXPORT" at bounding box center [22, 93] width 15 height 4
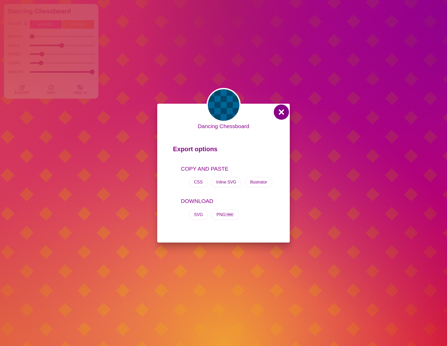
click at [282, 111] on button at bounding box center [281, 112] width 13 height 13
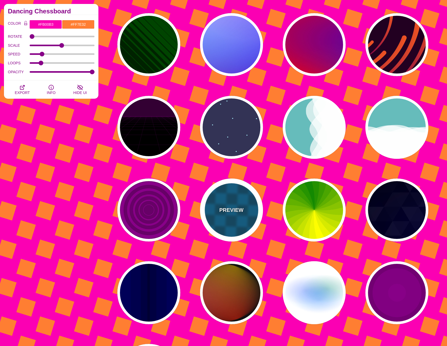
click at [243, 209] on p "PREVIEW" at bounding box center [231, 210] width 24 height 8
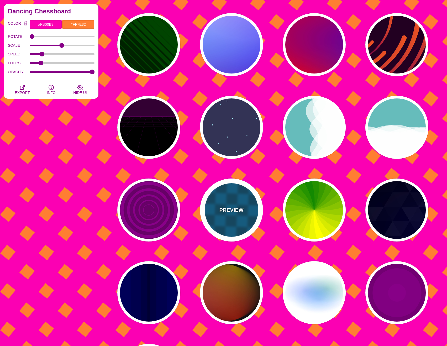
type input "#00476B"
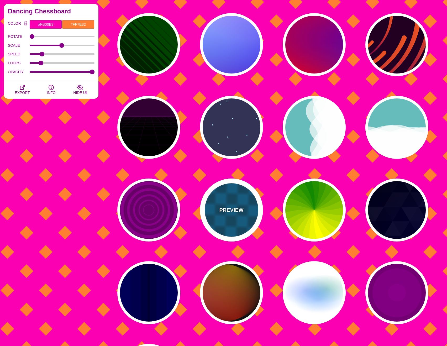
type input "#006699"
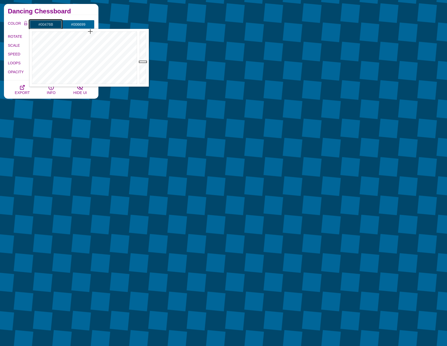
click at [55, 23] on input "#00476B" at bounding box center [45, 24] width 33 height 9
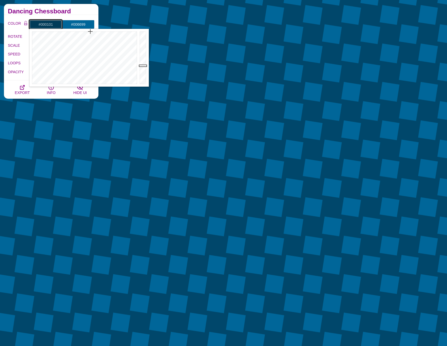
type input "#000000"
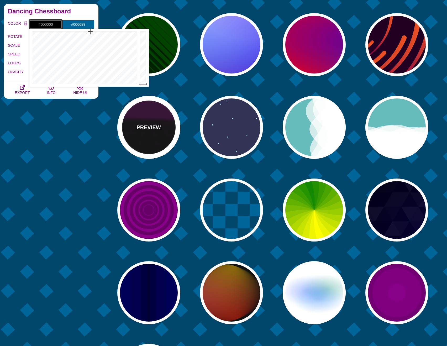
drag, startPoint x: 144, startPoint y: 64, endPoint x: 153, endPoint y: 115, distance: 51.8
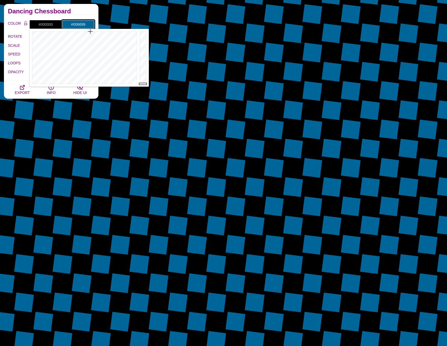
click at [77, 24] on input "#006699" at bounding box center [78, 24] width 33 height 9
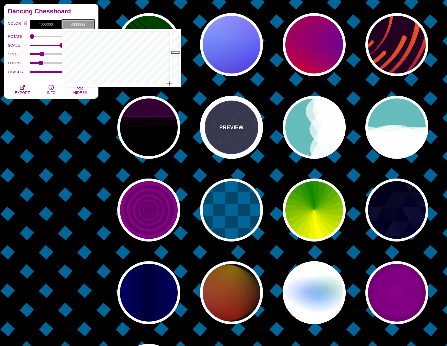
drag, startPoint x: 141, startPoint y: 40, endPoint x: 225, endPoint y: 133, distance: 125.8
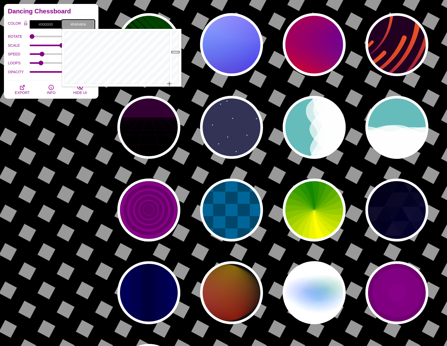
type input "#FFFFFF"
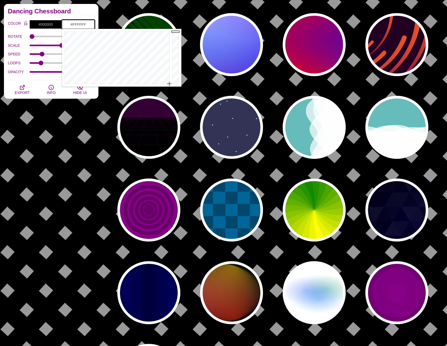
drag, startPoint x: 176, startPoint y: 52, endPoint x: 181, endPoint y: 22, distance: 30.2
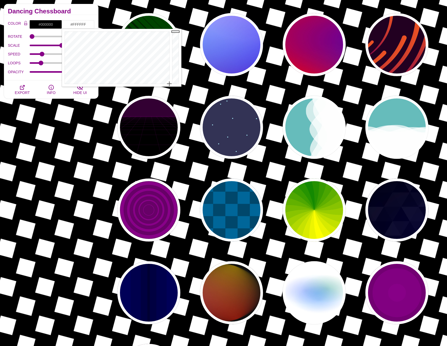
click at [102, 125] on div "Animated SVG Backgrounds This is an experimental set of backgrounds. It's recom…" at bounding box center [51, 231] width 102 height 485
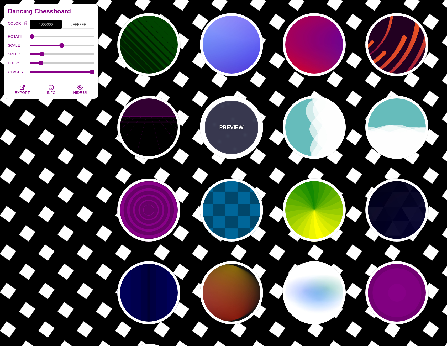
click at [231, 125] on p "PREVIEW" at bounding box center [231, 127] width 24 height 8
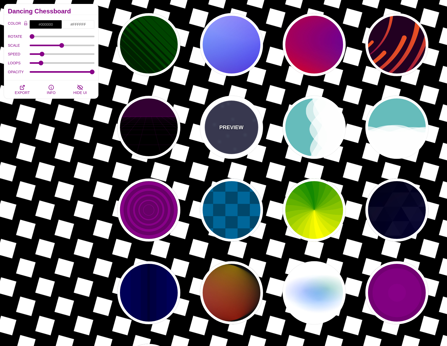
type input "#333355"
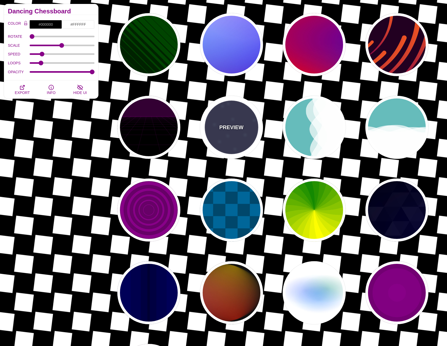
type input "#AAEEFF"
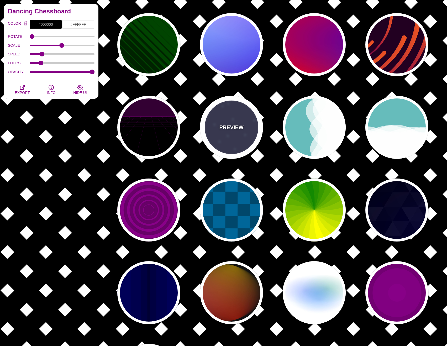
type input "15"
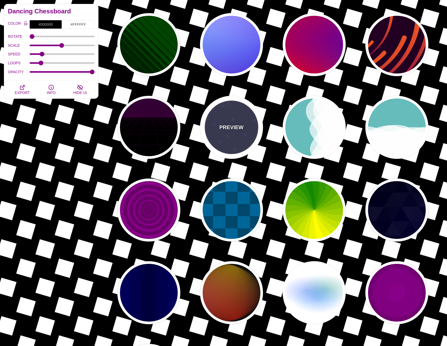
type input "40"
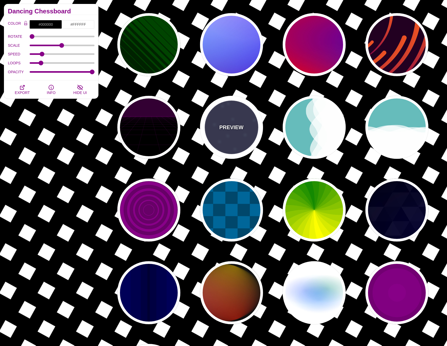
type input "1"
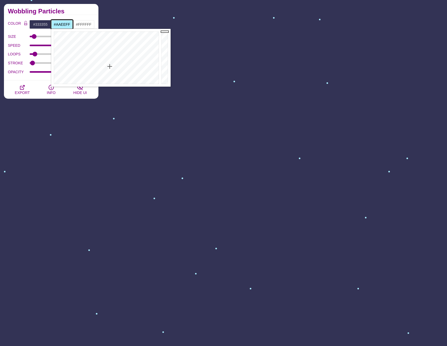
click at [59, 22] on input "#AAEEFF" at bounding box center [62, 24] width 22 height 9
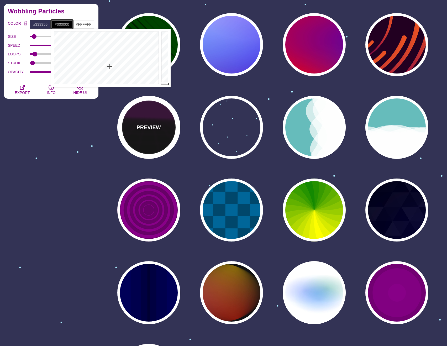
drag, startPoint x: 166, startPoint y: 33, endPoint x: 169, endPoint y: 120, distance: 87.3
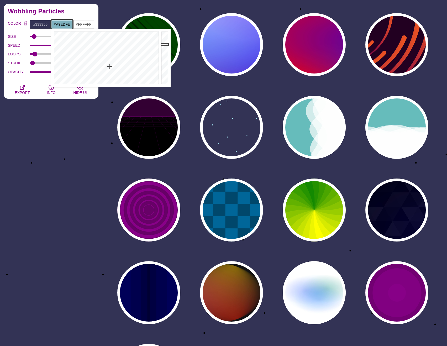
type input "#AAEEFF"
drag, startPoint x: 163, startPoint y: 77, endPoint x: 183, endPoint y: 5, distance: 74.5
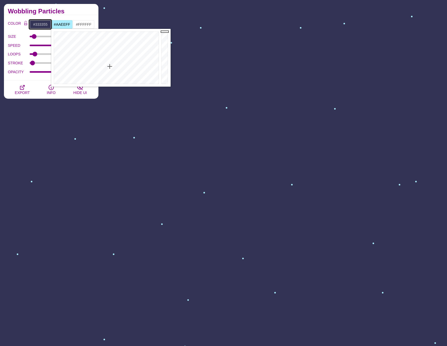
click at [43, 27] on input "#333355" at bounding box center [40, 24] width 22 height 9
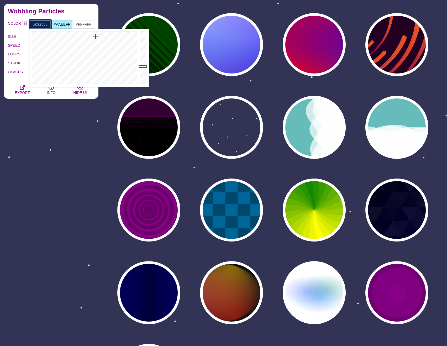
drag, startPoint x: 103, startPoint y: 58, endPoint x: 96, endPoint y: 37, distance: 22.3
click at [96, 37] on div at bounding box center [83, 58] width 109 height 58
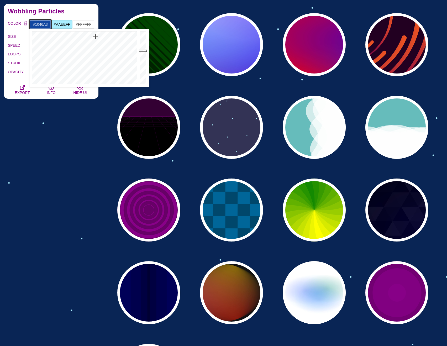
drag, startPoint x: 143, startPoint y: 65, endPoint x: 145, endPoint y: 50, distance: 15.0
click at [145, 50] on div at bounding box center [143, 58] width 11 height 58
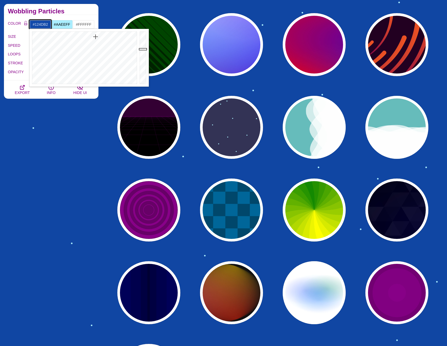
drag, startPoint x: 145, startPoint y: 50, endPoint x: 145, endPoint y: 47, distance: 3.2
click at [145, 47] on div at bounding box center [143, 58] width 11 height 58
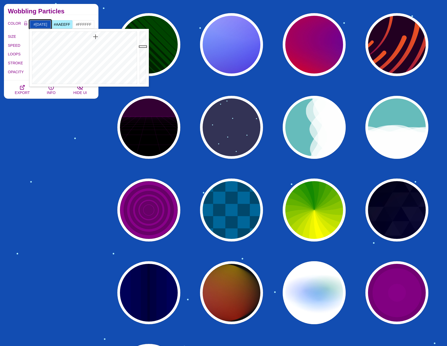
type input "#1352BE"
click at [145, 45] on div at bounding box center [143, 58] width 11 height 58
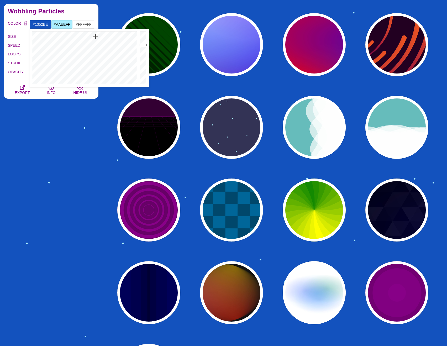
click at [70, 141] on div "Animated SVG Backgrounds This is an experimental set of backgrounds. It's recom…" at bounding box center [51, 231] width 102 height 485
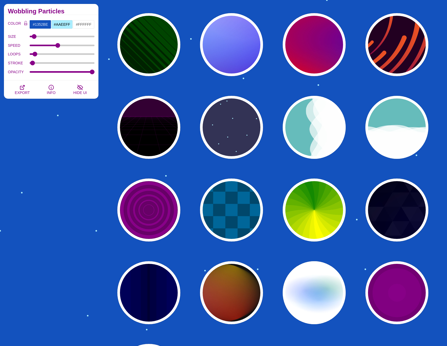
click at [51, 165] on div "Animated SVG Backgrounds This is an experimental set of backgrounds. It's recom…" at bounding box center [51, 231] width 102 height 485
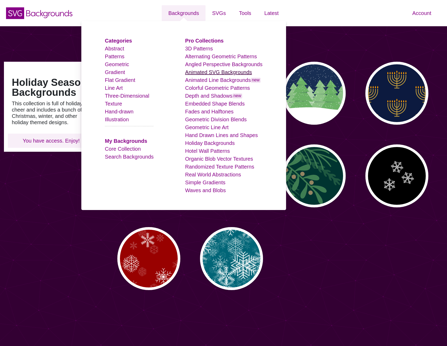
click at [207, 74] on link "Animated SVG Backgrounds" at bounding box center [218, 72] width 67 height 6
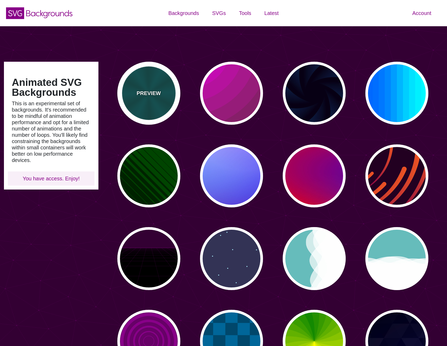
click at [143, 98] on div "PREVIEW" at bounding box center [148, 93] width 63 height 63
type input "#004444"
type input "#006666"
type input "5"
type input "0.2"
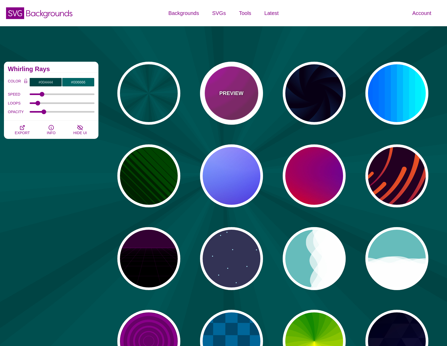
click at [237, 84] on div "PREVIEW" at bounding box center [231, 93] width 63 height 63
type input "#442233"
type input "#DD00DD"
type input "0"
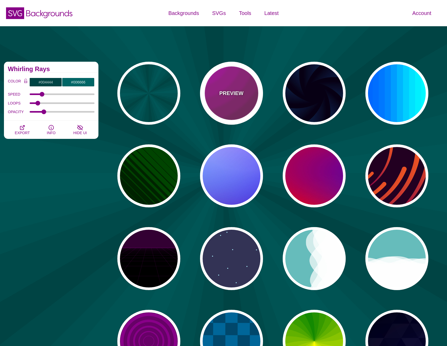
type input "5"
type input "0.2"
type input "0"
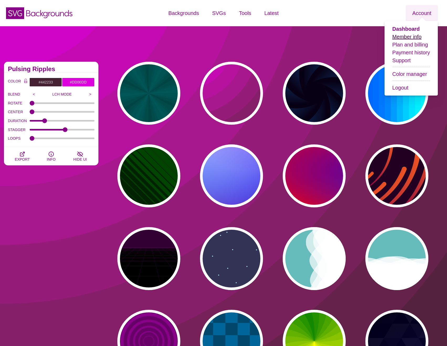
click at [413, 37] on link "Member info" at bounding box center [407, 37] width 29 height 6
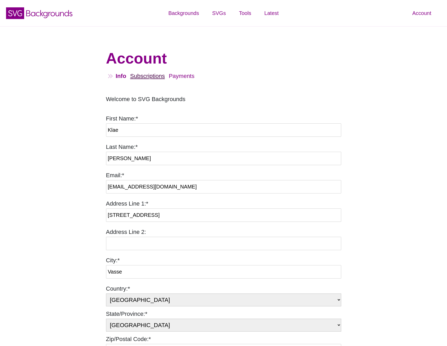
click at [153, 76] on link "Subscriptions" at bounding box center [147, 76] width 35 height 7
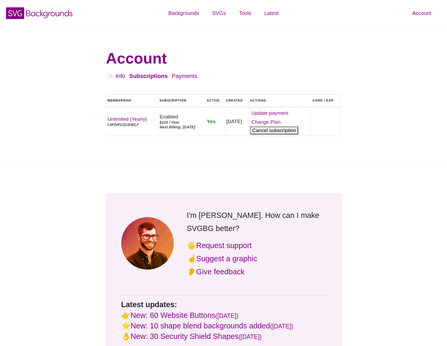
click at [284, 135] on button "Cancel" at bounding box center [274, 131] width 48 height 8
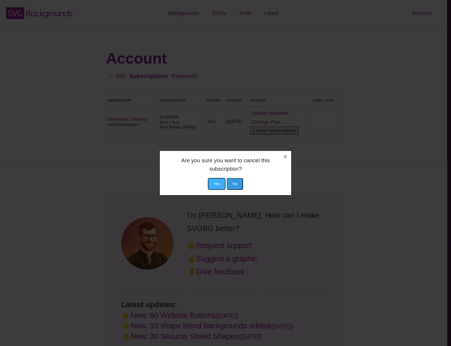
click at [216, 185] on button "Yes" at bounding box center [217, 184] width 18 height 12
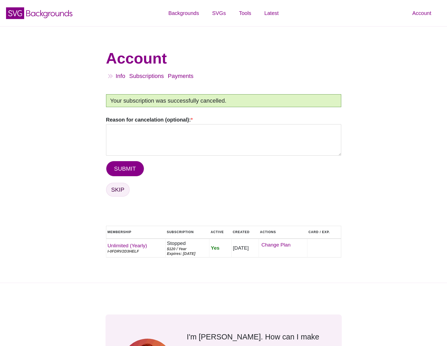
click at [118, 193] on link "SKIP" at bounding box center [118, 190] width 24 height 14
